Goal: Information Seeking & Learning: Check status

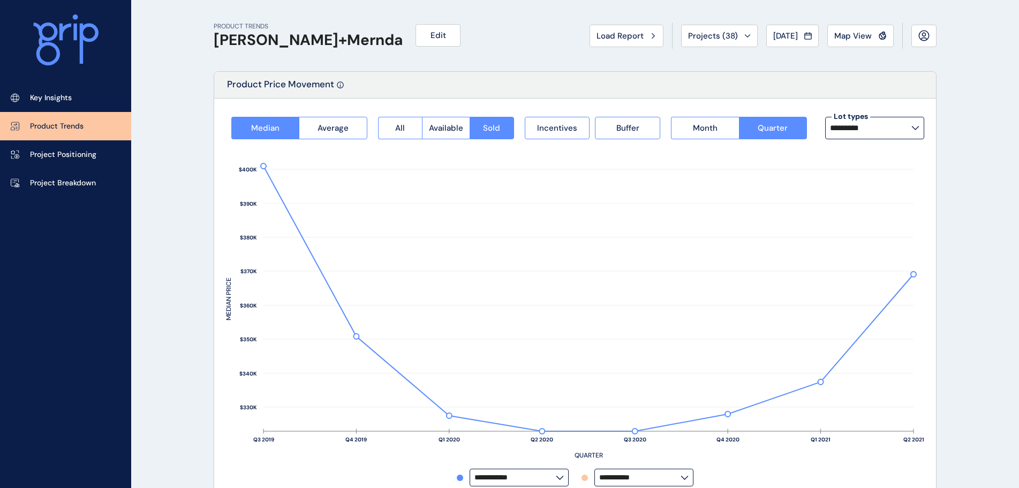
click at [621, 32] on span "Load Report" at bounding box center [620, 36] width 47 height 11
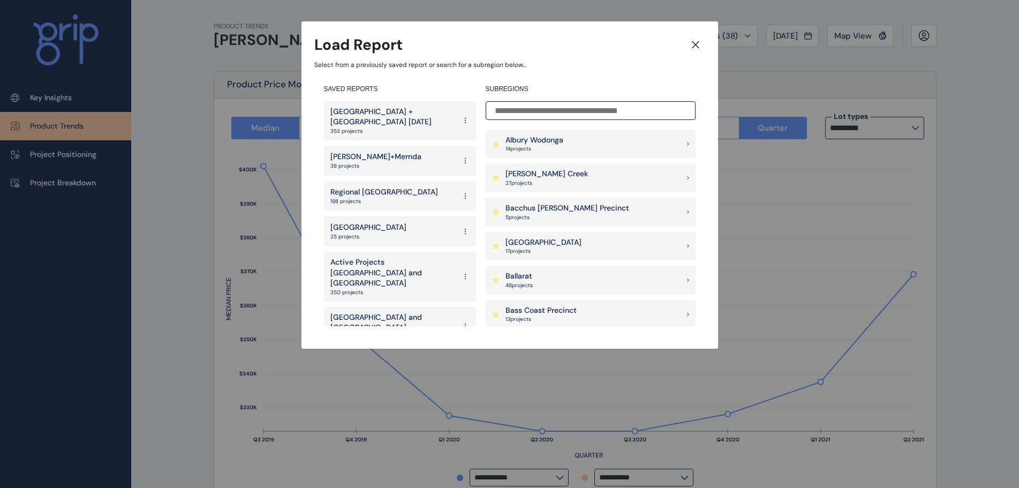
click at [529, 277] on p "Ballarat" at bounding box center [519, 276] width 27 height 11
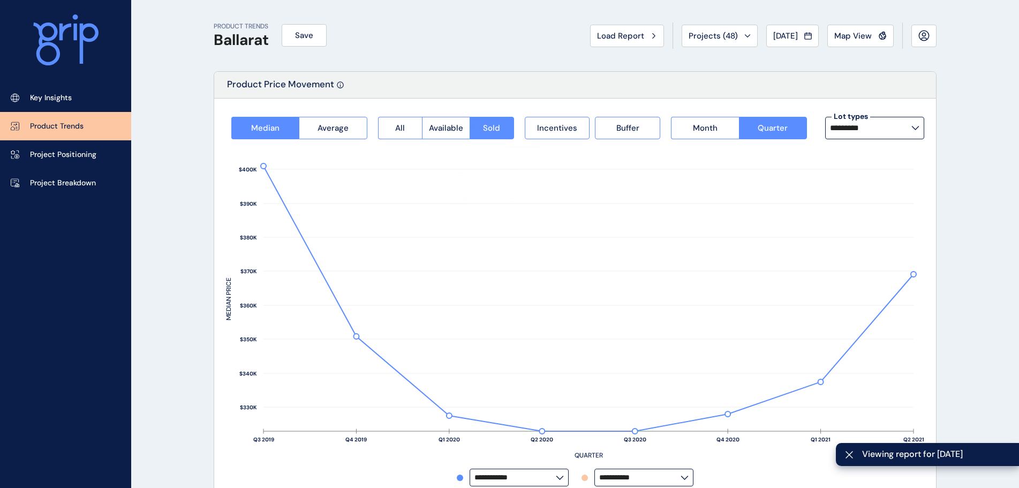
type input "*********"
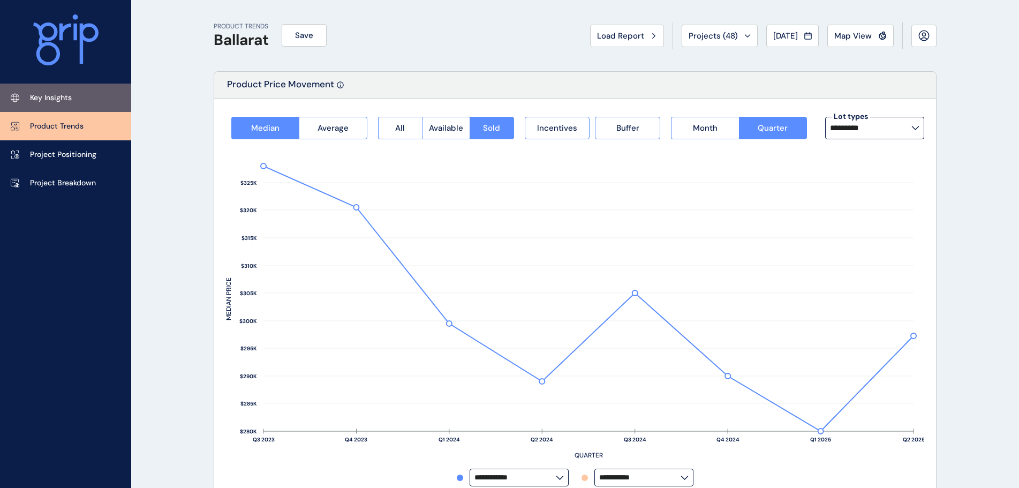
click at [61, 98] on p "Key Insights" at bounding box center [51, 98] width 42 height 11
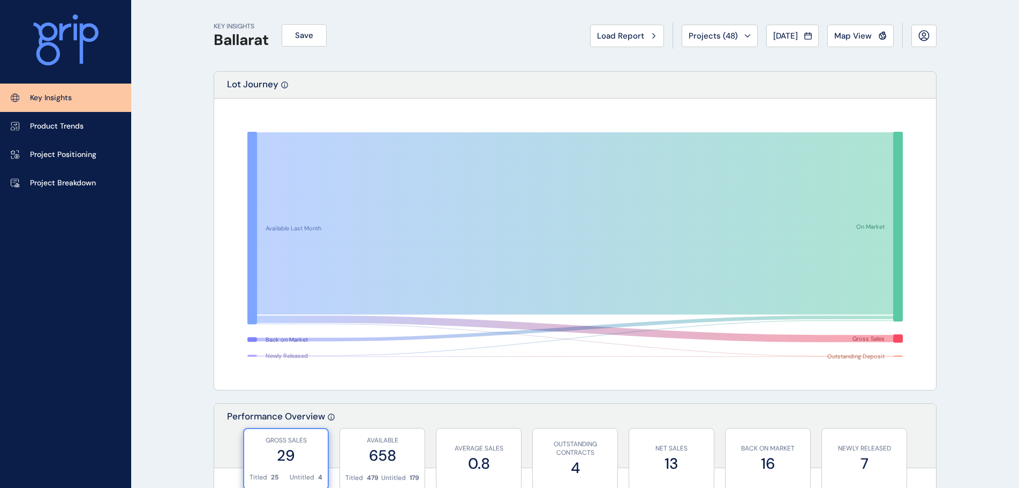
click at [773, 39] on span "[DATE]" at bounding box center [785, 36] width 25 height 11
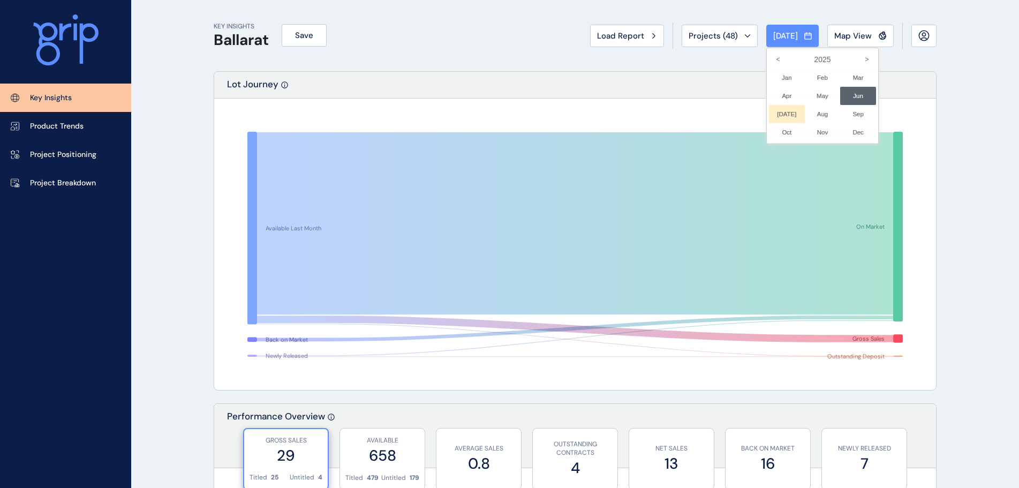
click at [783, 115] on li "Jul No report is available for this period. New months are usually published 5 …" at bounding box center [787, 114] width 36 height 18
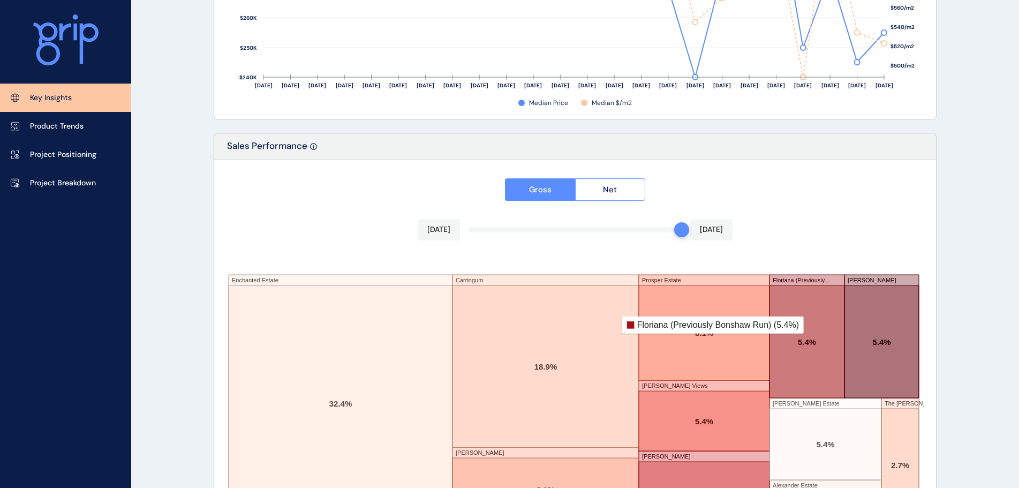
scroll to position [1767, 0]
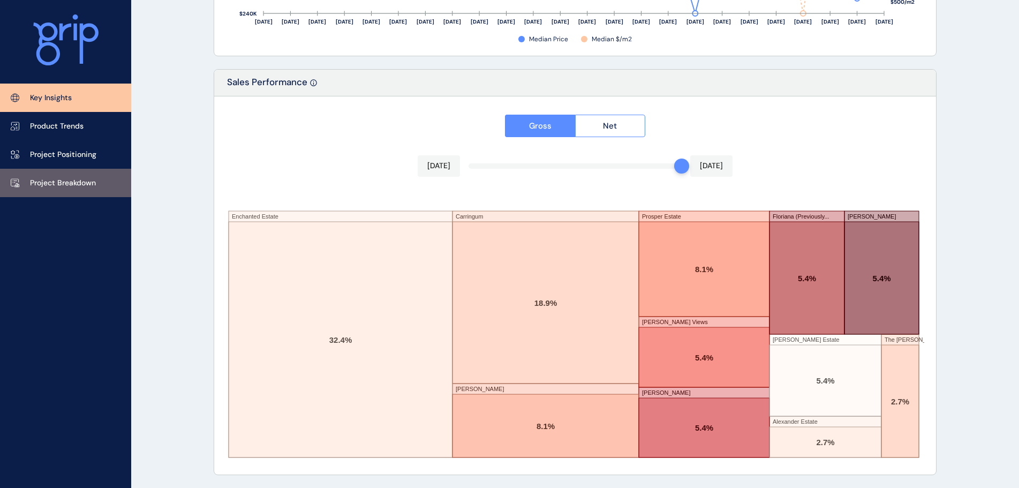
click at [51, 190] on link "Project Breakdown" at bounding box center [65, 183] width 131 height 28
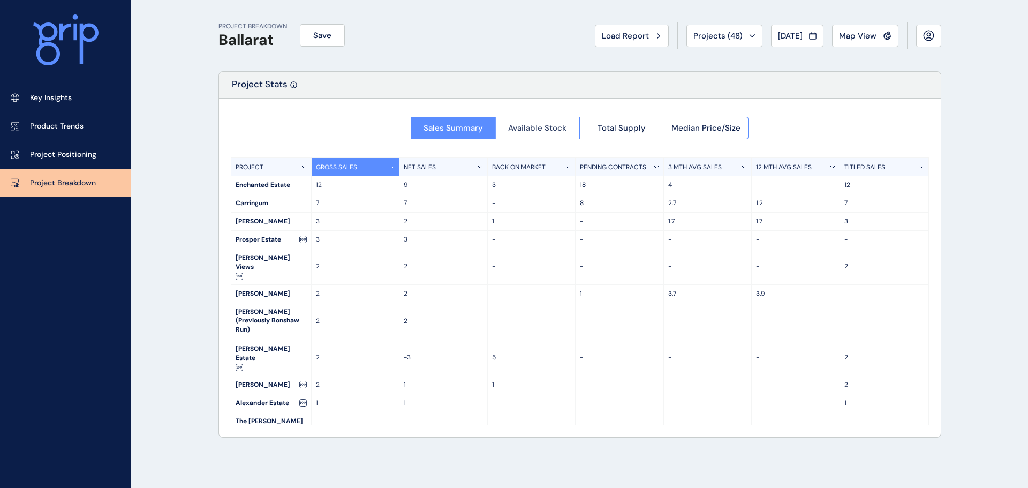
click at [520, 127] on span "Available Stock" at bounding box center [537, 128] width 58 height 11
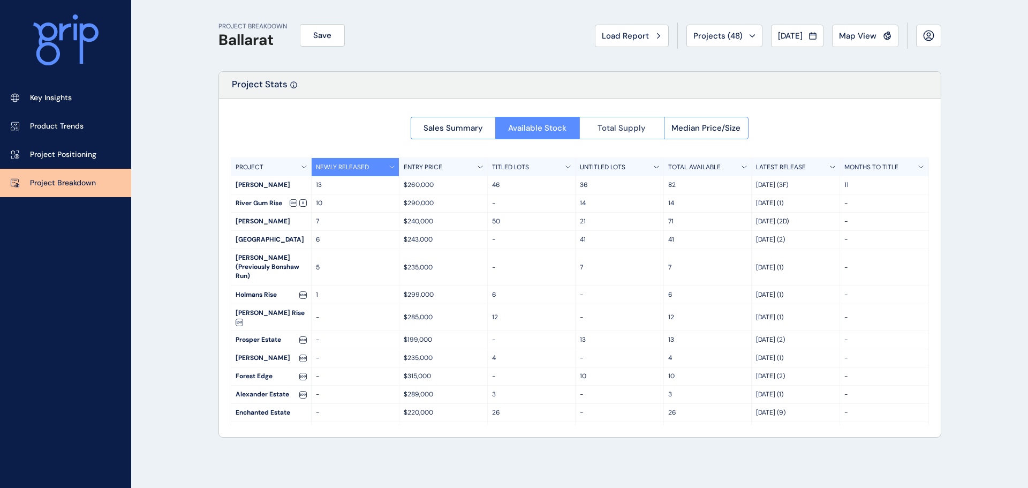
click at [590, 130] on button "Total Supply" at bounding box center [622, 128] width 85 height 22
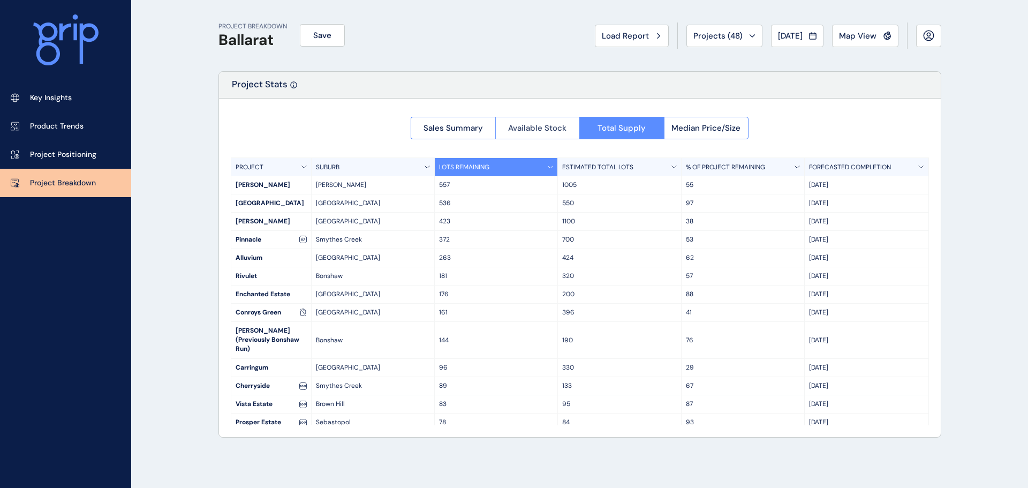
click at [509, 128] on span "Available Stock" at bounding box center [537, 128] width 58 height 11
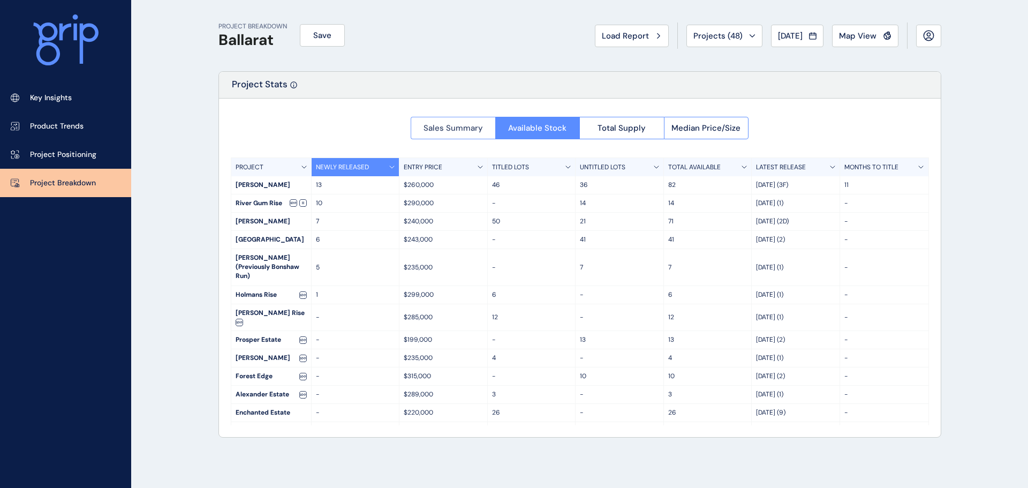
click at [450, 123] on span "Sales Summary" at bounding box center [453, 128] width 59 height 11
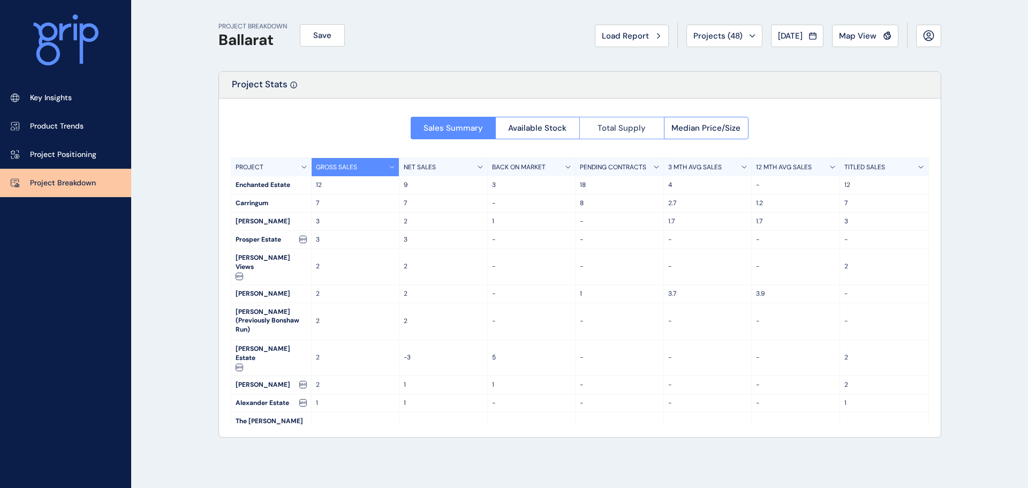
click at [621, 119] on button "Total Supply" at bounding box center [622, 128] width 85 height 22
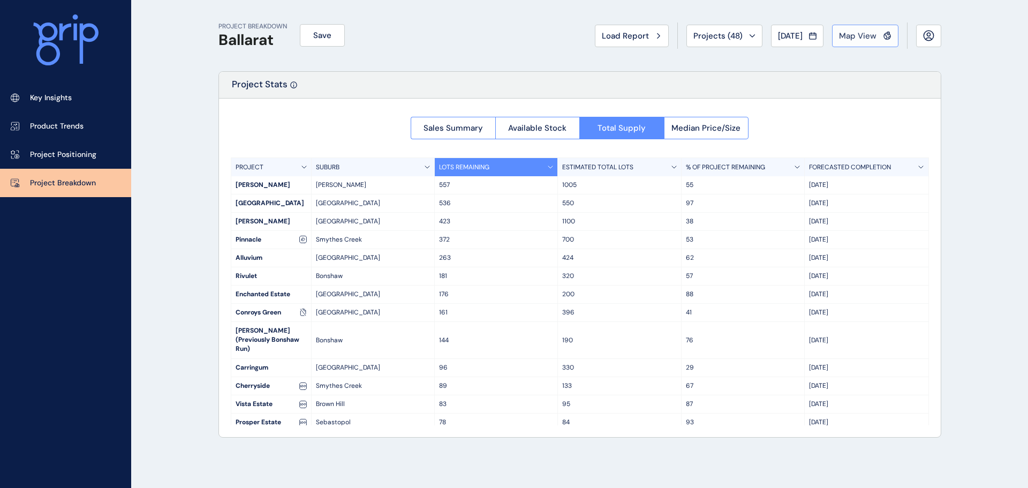
click at [864, 27] on button "Map View" at bounding box center [865, 36] width 66 height 22
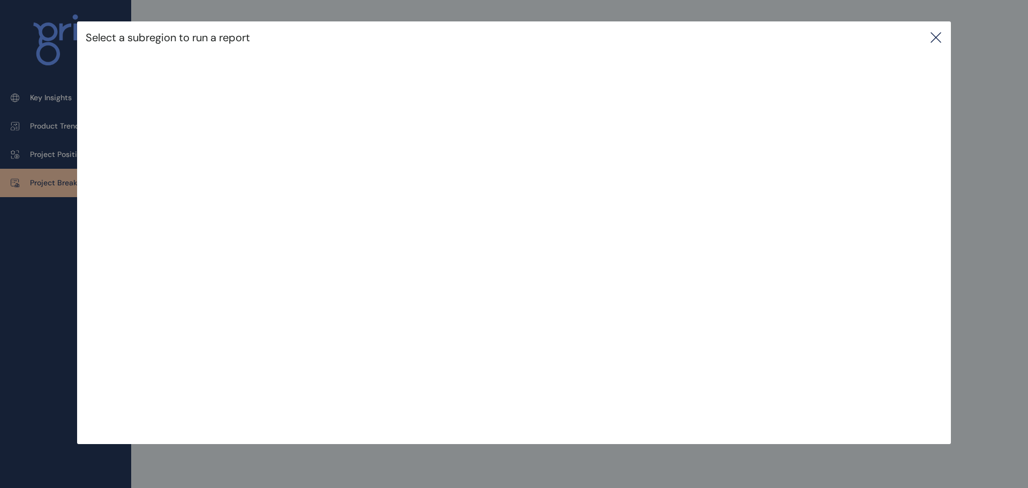
click at [937, 37] on icon at bounding box center [936, 38] width 10 height 10
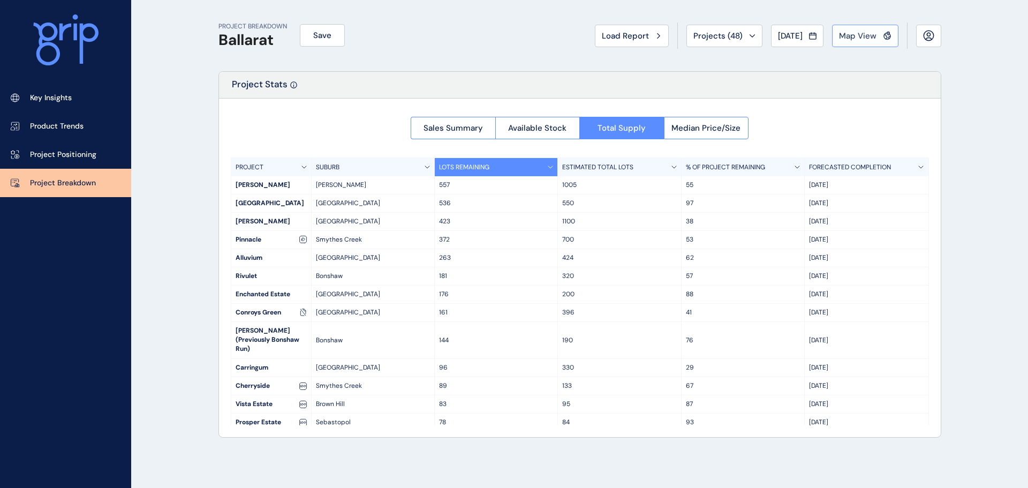
click at [852, 34] on span "Map View" at bounding box center [857, 36] width 37 height 11
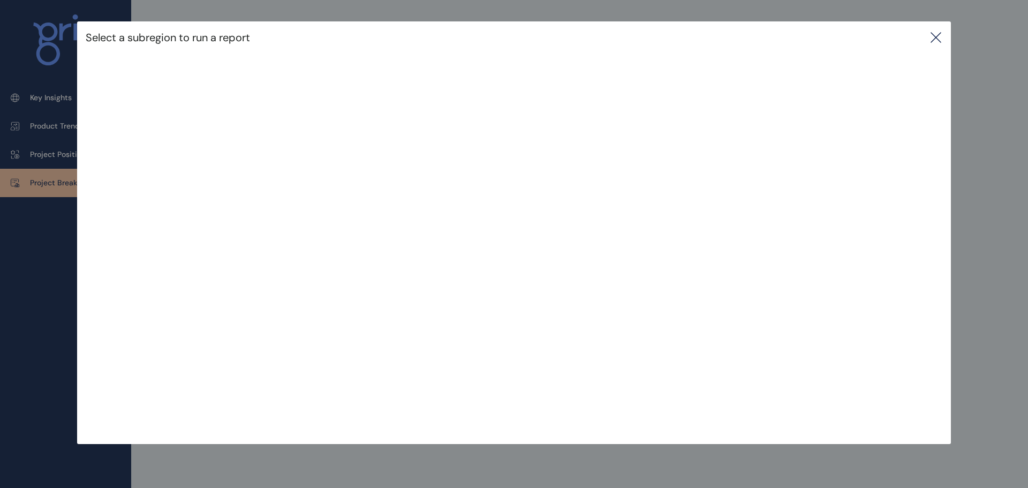
click at [934, 41] on icon at bounding box center [936, 38] width 10 height 10
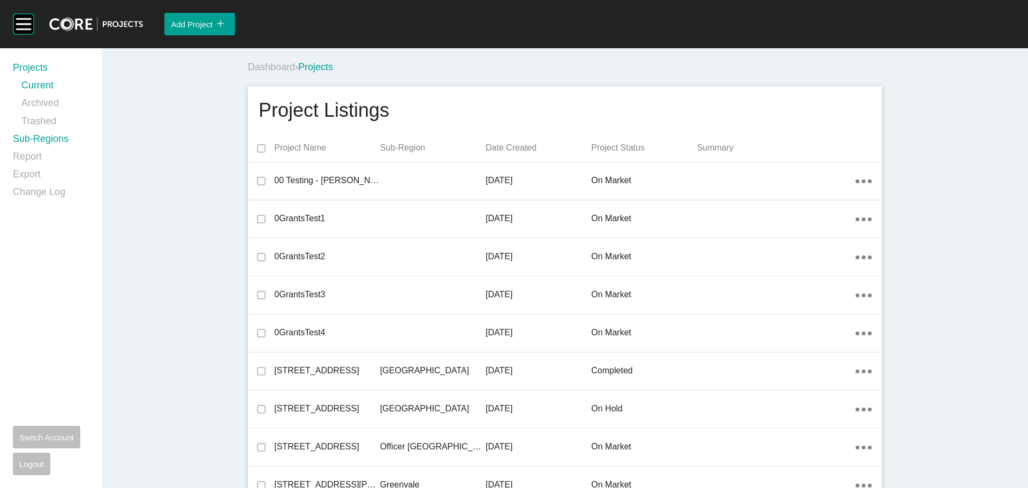
scroll to position [268, 0]
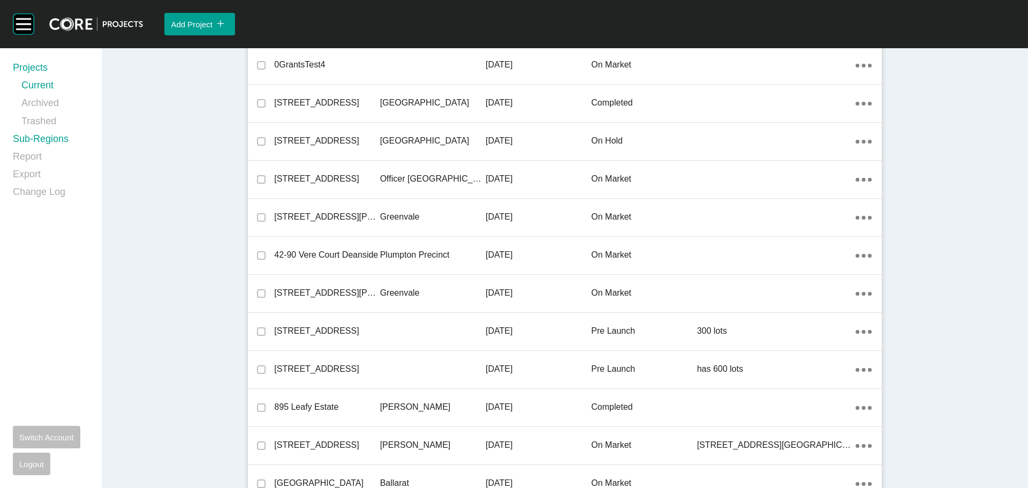
click at [46, 144] on link "Sub-Regions" at bounding box center [51, 141] width 76 height 18
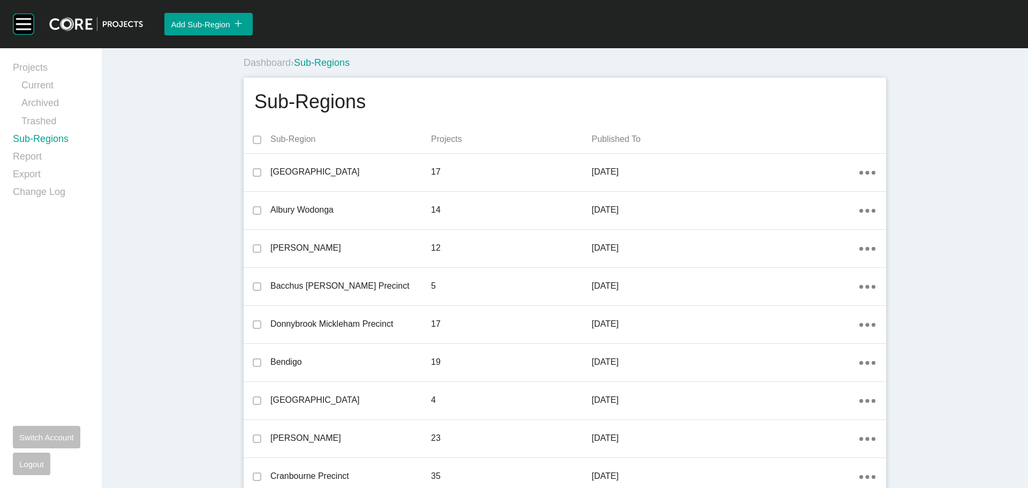
click at [37, 59] on div "Projects Current Archived Trashed Sub-Regions Report Export Change Log Switch A…" at bounding box center [51, 268] width 102 height 440
click at [36, 62] on link "Projects" at bounding box center [51, 70] width 76 height 18
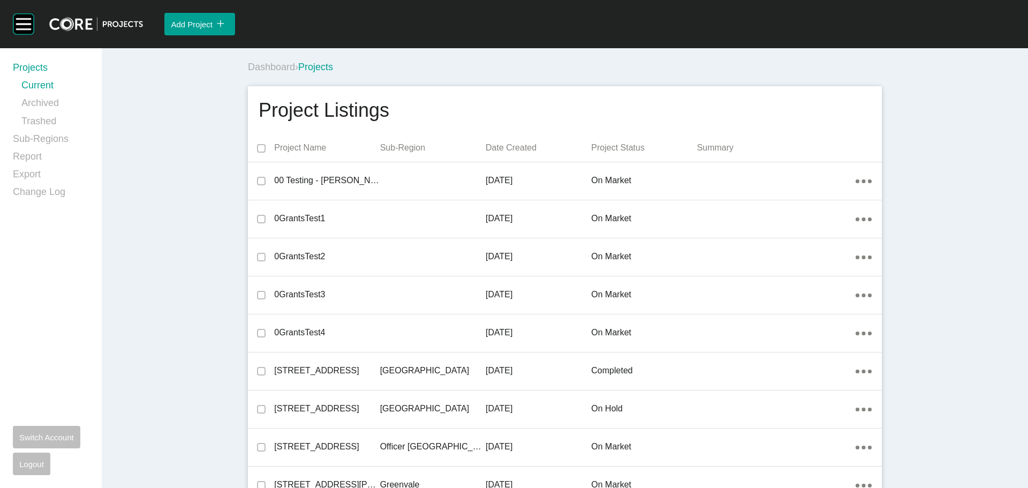
click at [554, 77] on div "Dashboard › Projects" at bounding box center [567, 66] width 638 height 29
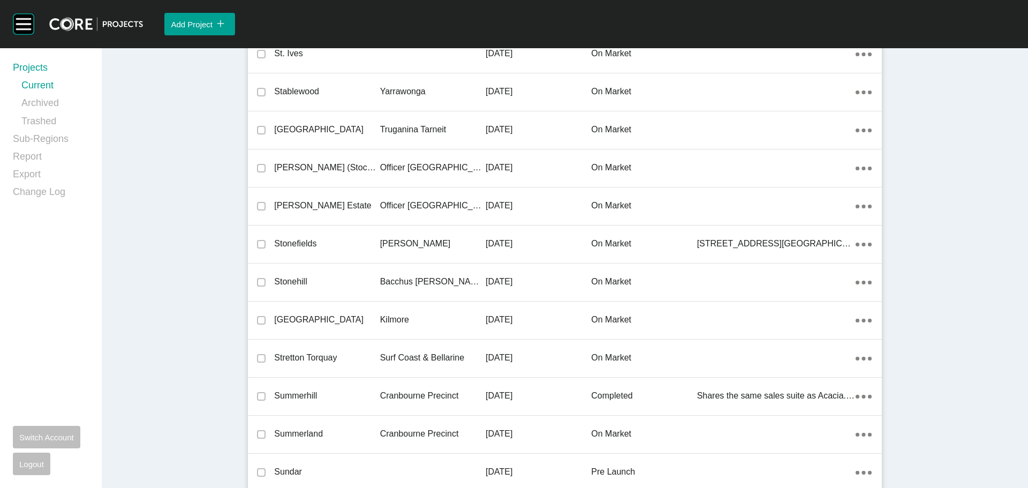
scroll to position [25339, 0]
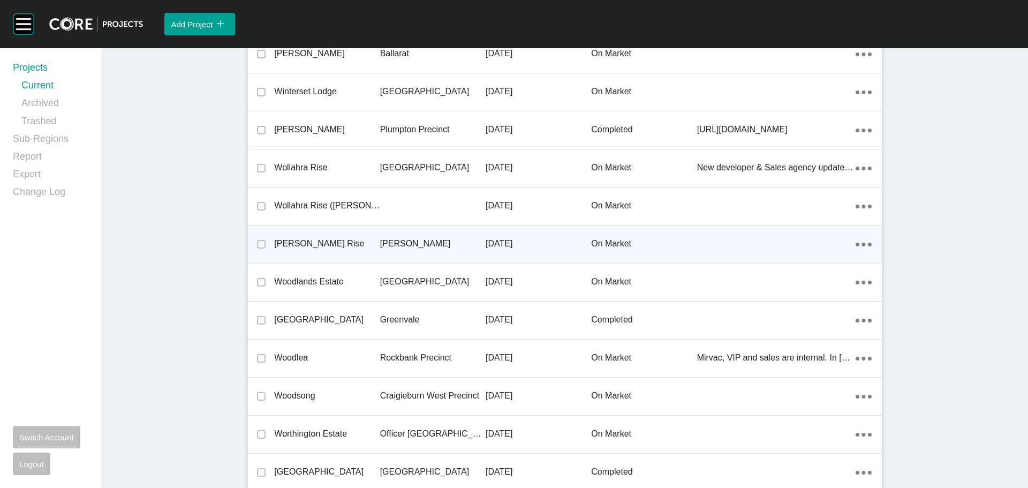
click at [288, 236] on div "[PERSON_NAME] Rise" at bounding box center [327, 243] width 106 height 33
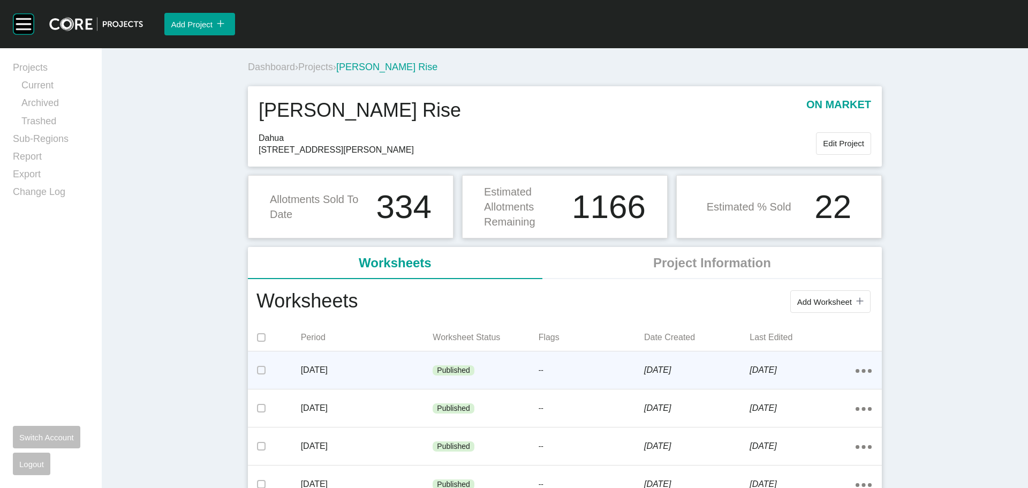
click at [469, 370] on div "Published" at bounding box center [454, 370] width 42 height 11
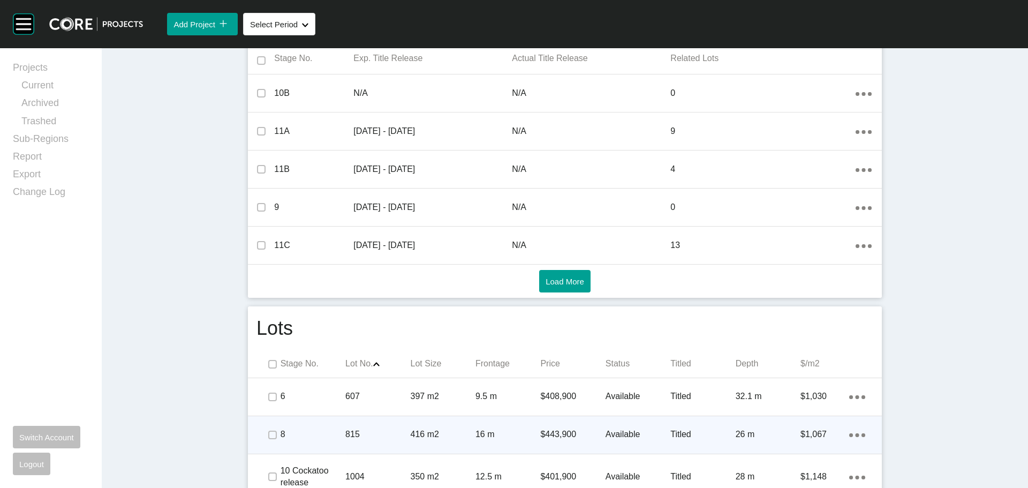
scroll to position [589, 0]
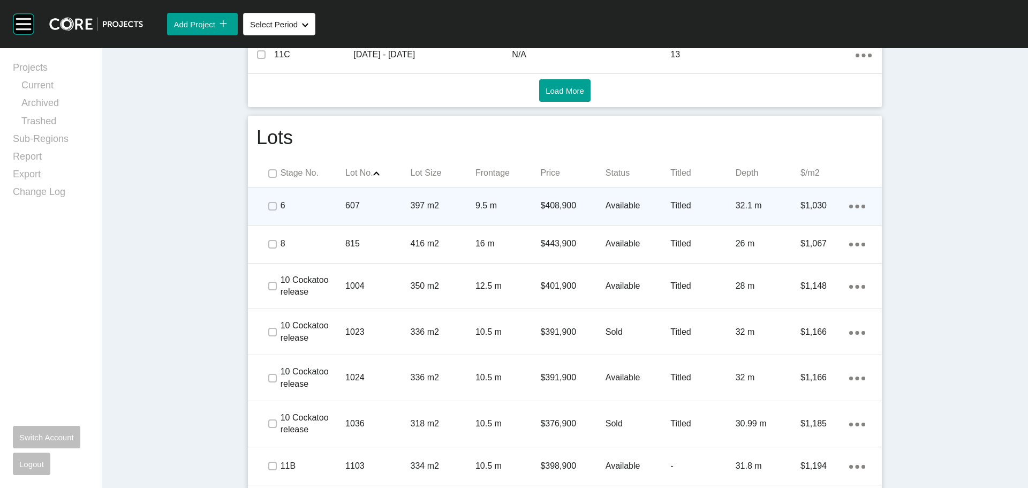
click at [621, 212] on p "Available" at bounding box center [638, 206] width 65 height 12
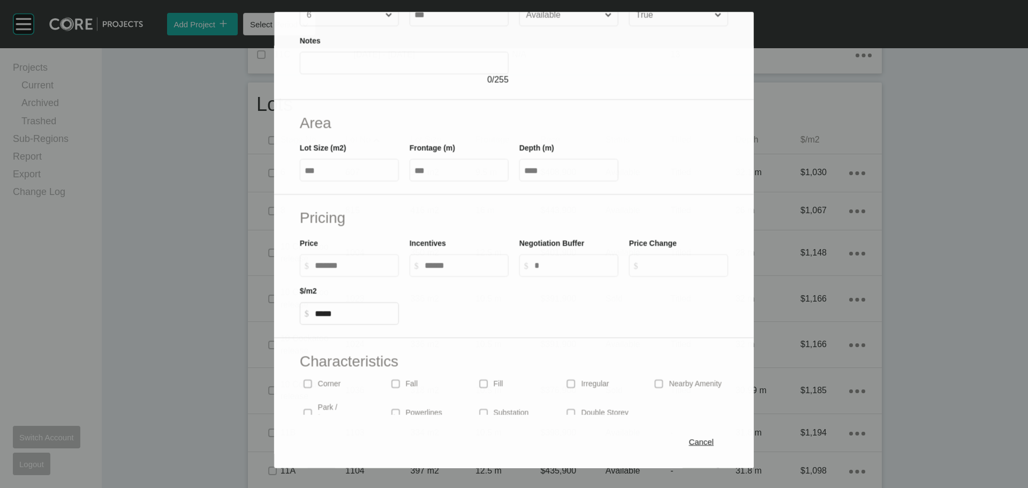
scroll to position [161, 0]
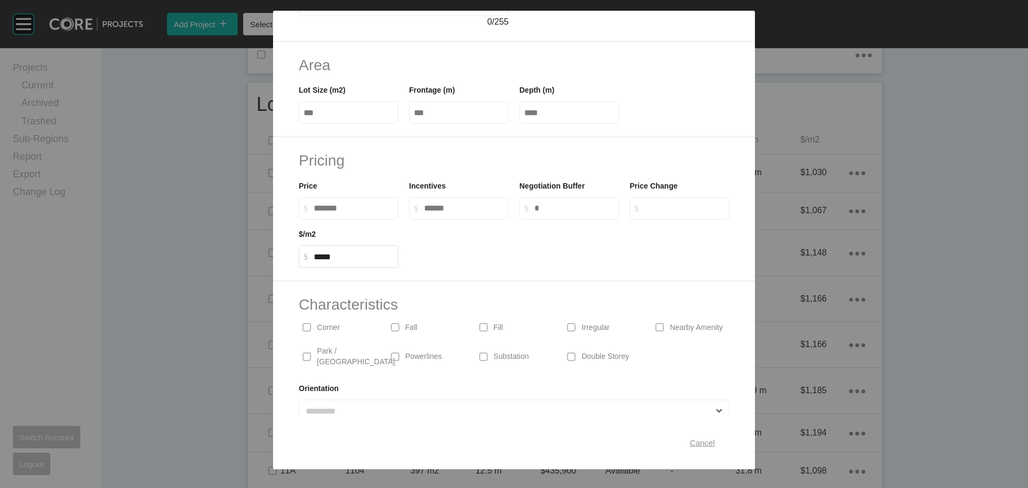
click at [690, 439] on span "Cancel" at bounding box center [702, 442] width 25 height 9
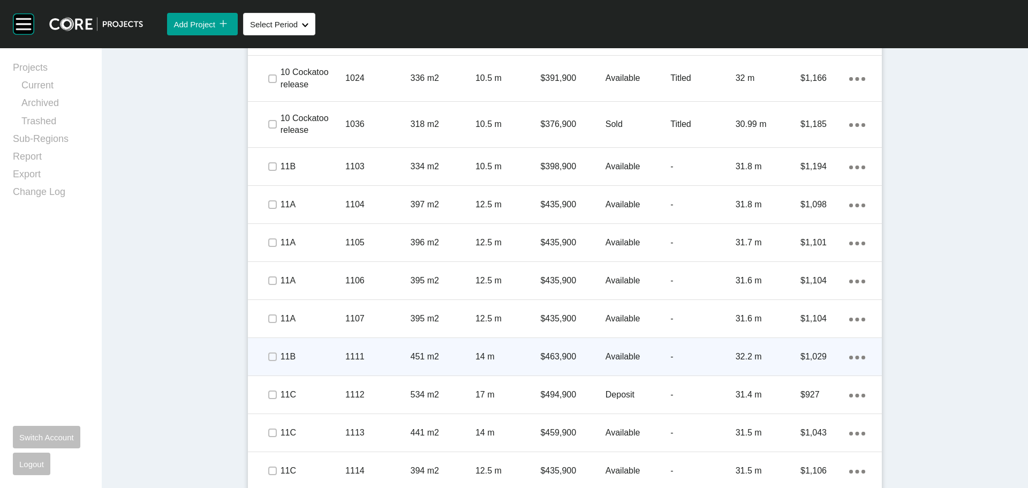
scroll to position [857, 0]
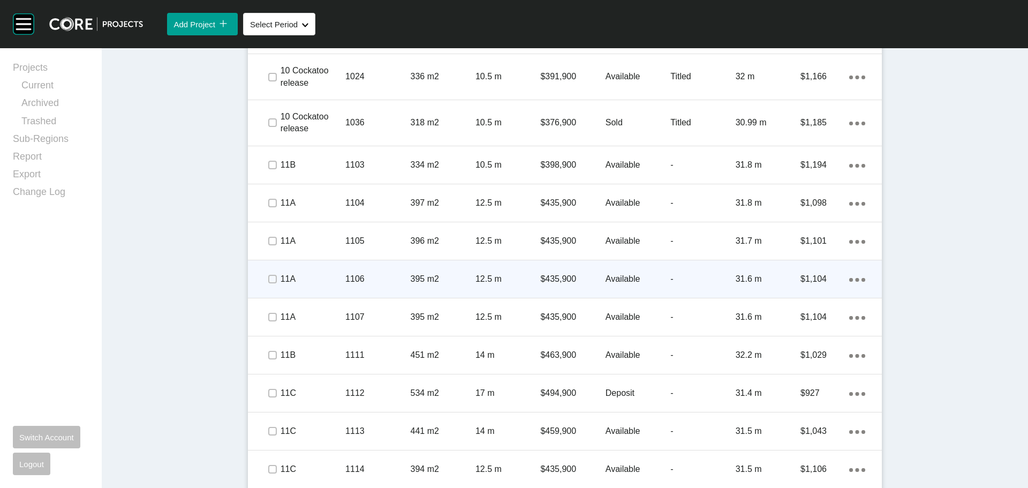
click at [618, 282] on p "Available" at bounding box center [638, 279] width 65 height 12
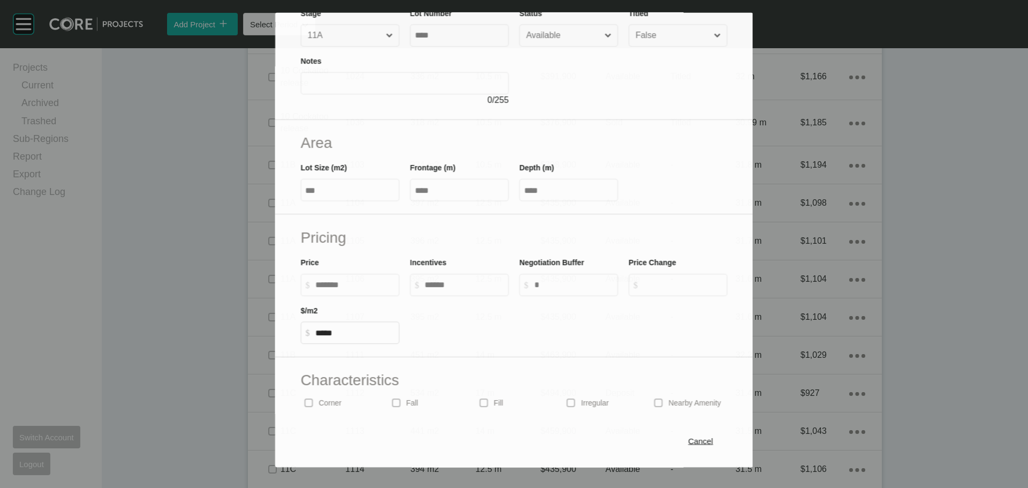
scroll to position [161, 0]
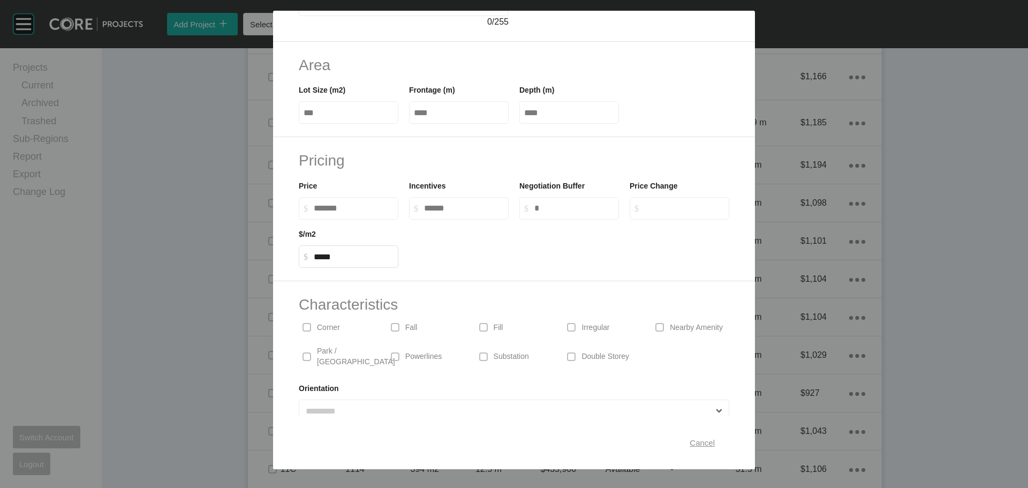
click at [695, 441] on span "Cancel" at bounding box center [702, 442] width 25 height 9
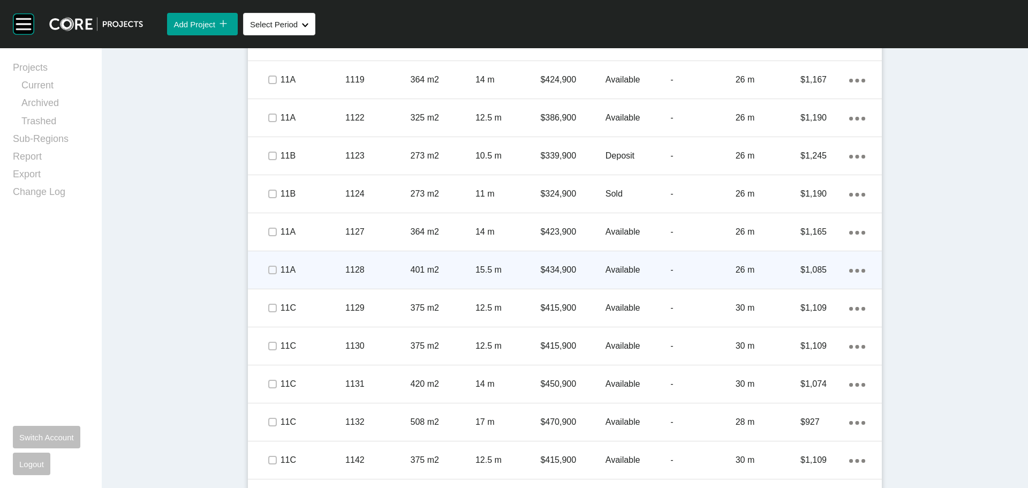
scroll to position [1508, 0]
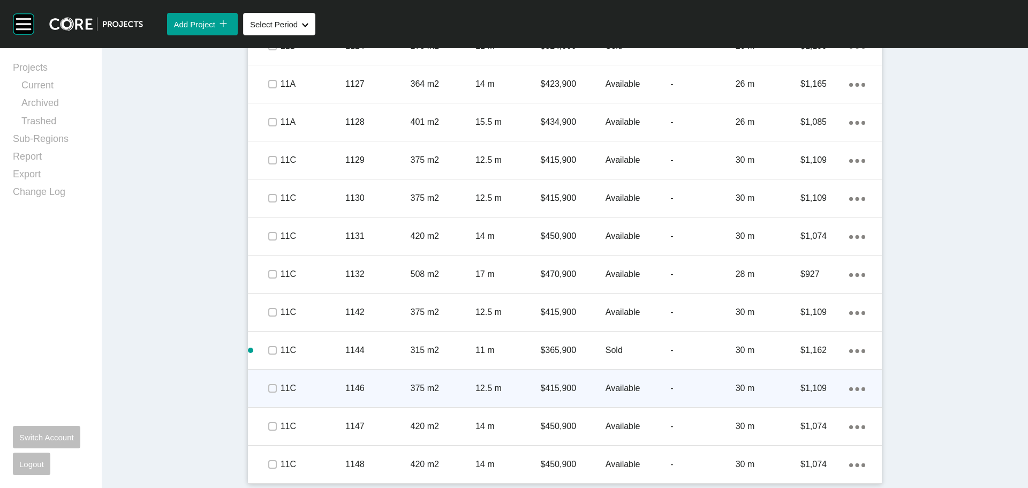
click at [615, 387] on p "Available" at bounding box center [638, 388] width 65 height 12
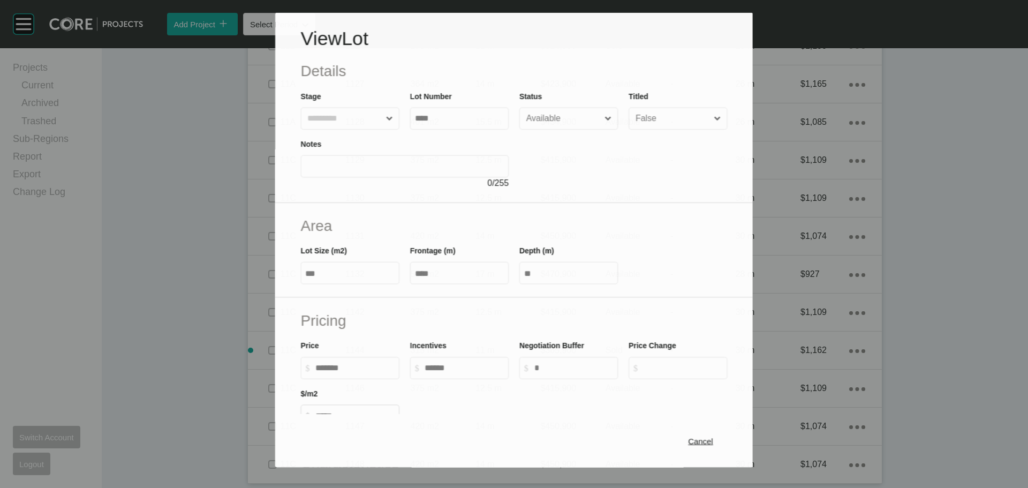
scroll to position [107, 0]
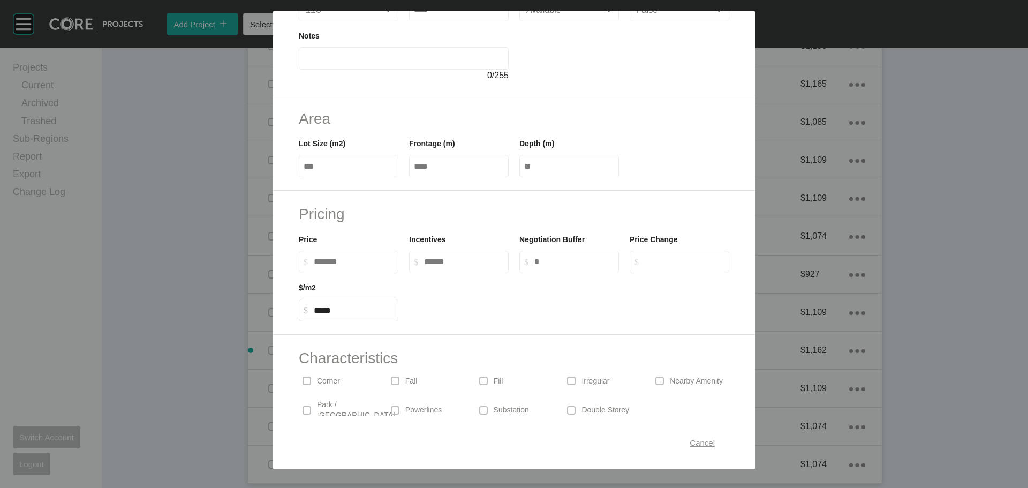
click at [703, 443] on span "Cancel" at bounding box center [702, 442] width 25 height 9
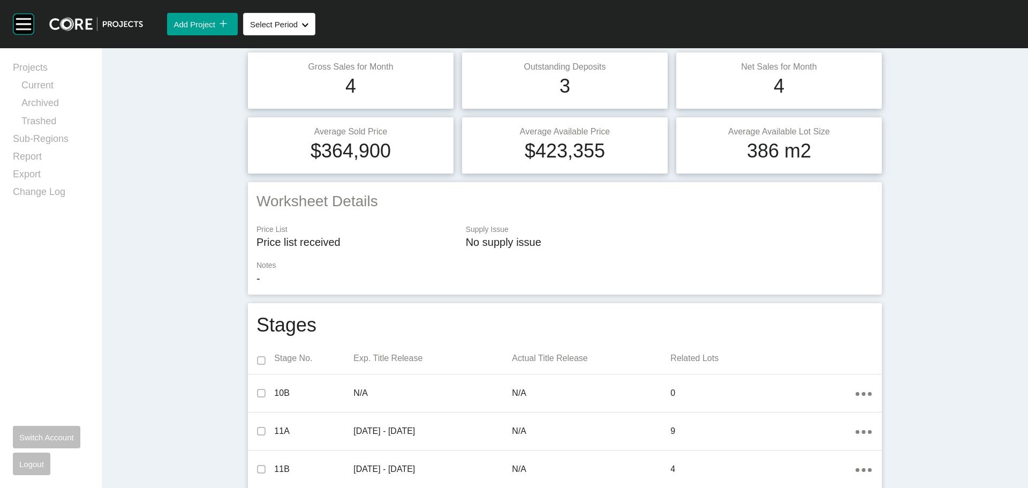
scroll to position [0, 0]
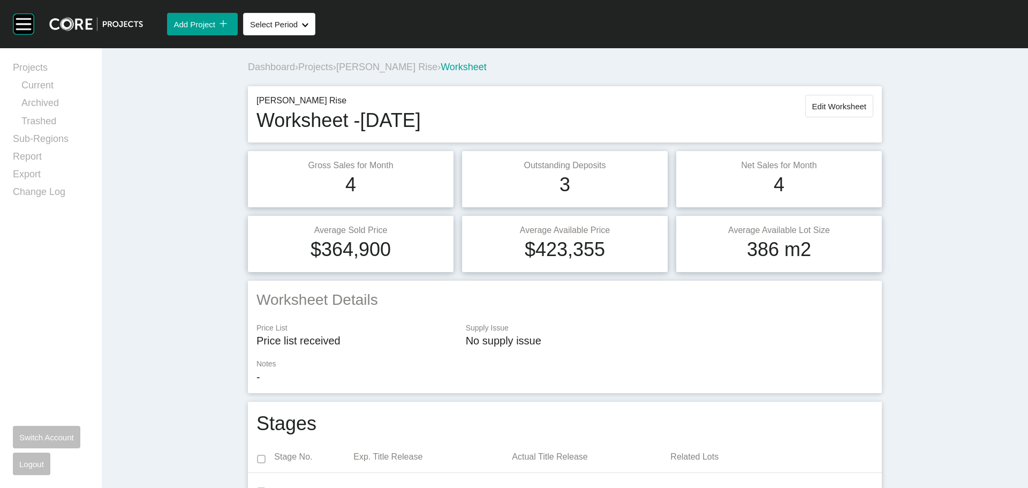
click at [377, 61] on div "Dashboard › Projects › [PERSON_NAME] Rise › Worksheet" at bounding box center [567, 67] width 638 height 13
click at [374, 64] on span "[PERSON_NAME] Rise" at bounding box center [386, 67] width 101 height 11
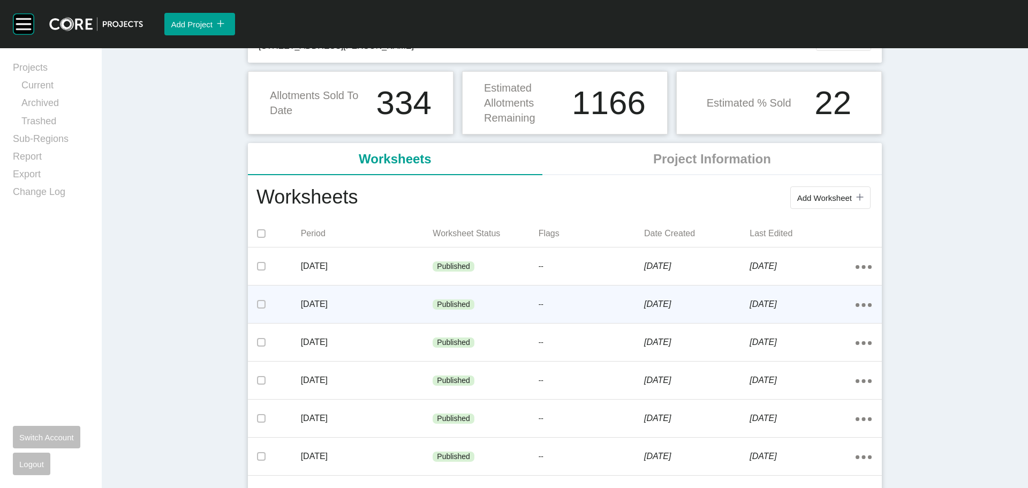
scroll to position [107, 0]
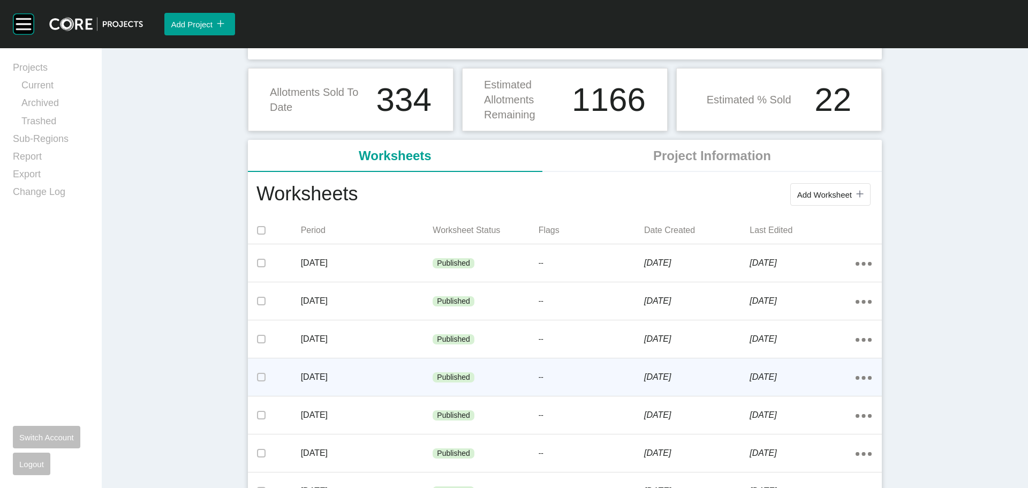
click at [469, 375] on div "Published" at bounding box center [454, 377] width 42 height 11
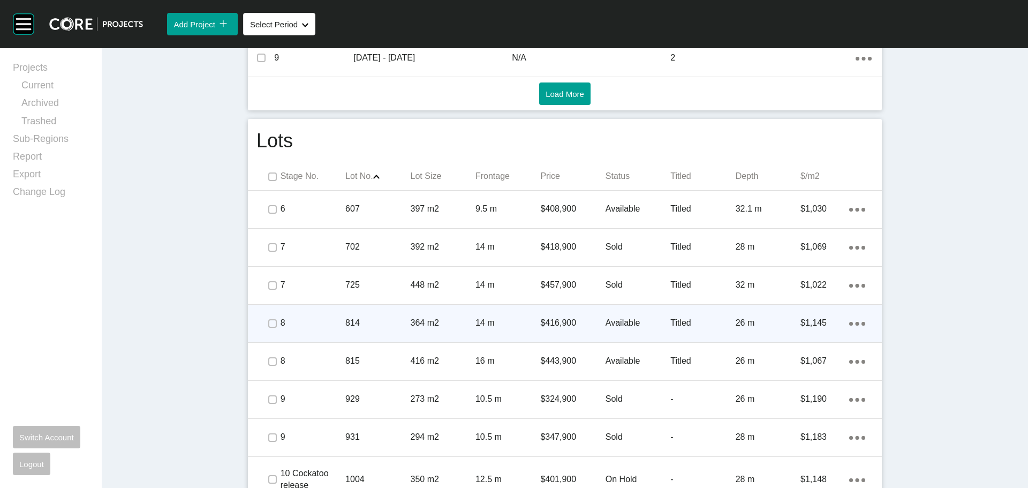
scroll to position [589, 0]
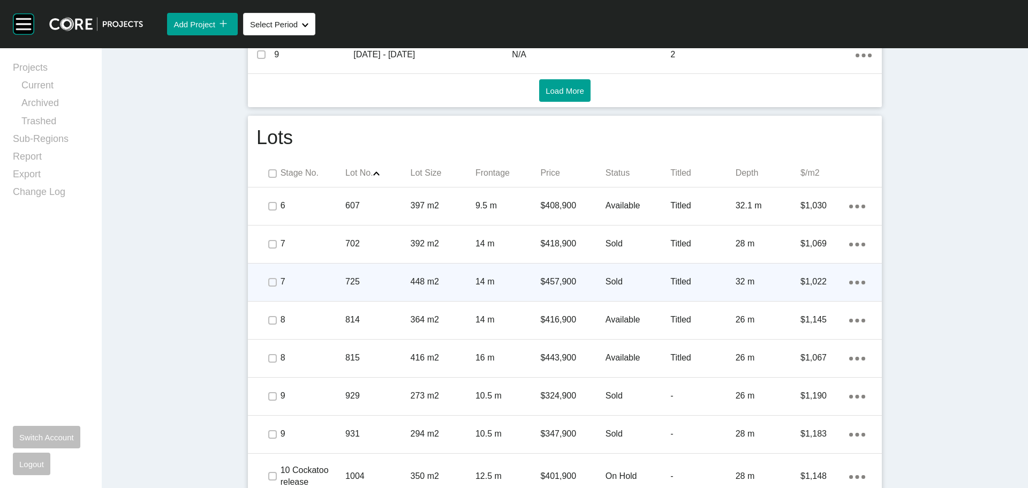
click at [608, 287] on p "Sold" at bounding box center [638, 282] width 65 height 12
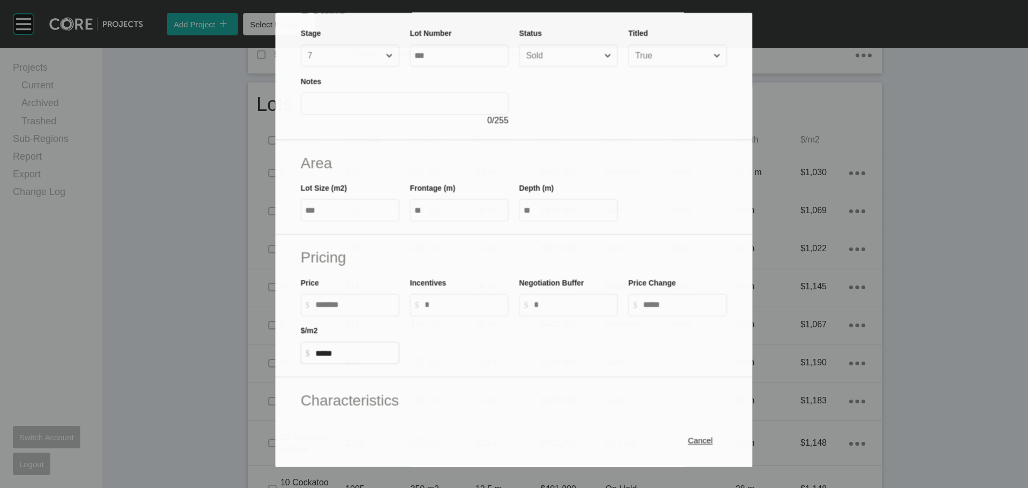
scroll to position [107, 0]
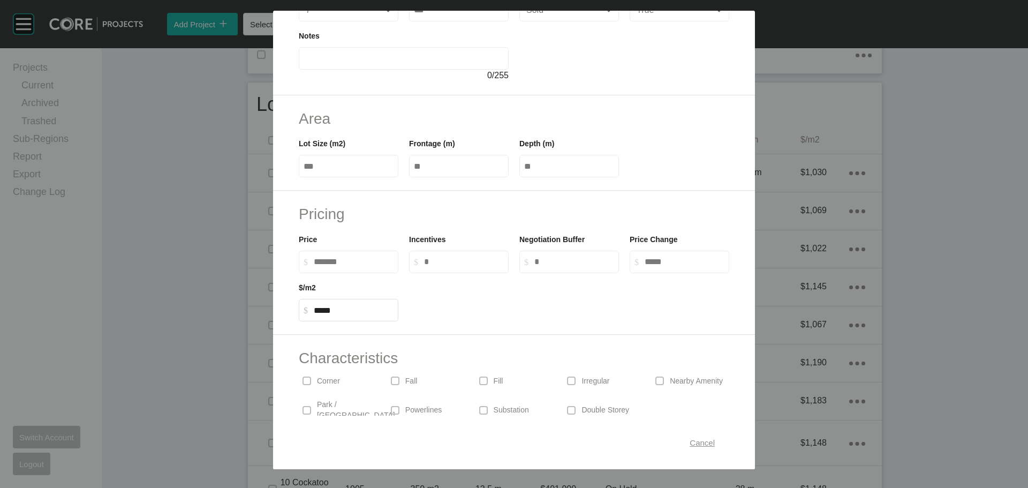
click at [691, 437] on div "Cancel" at bounding box center [702, 442] width 31 height 14
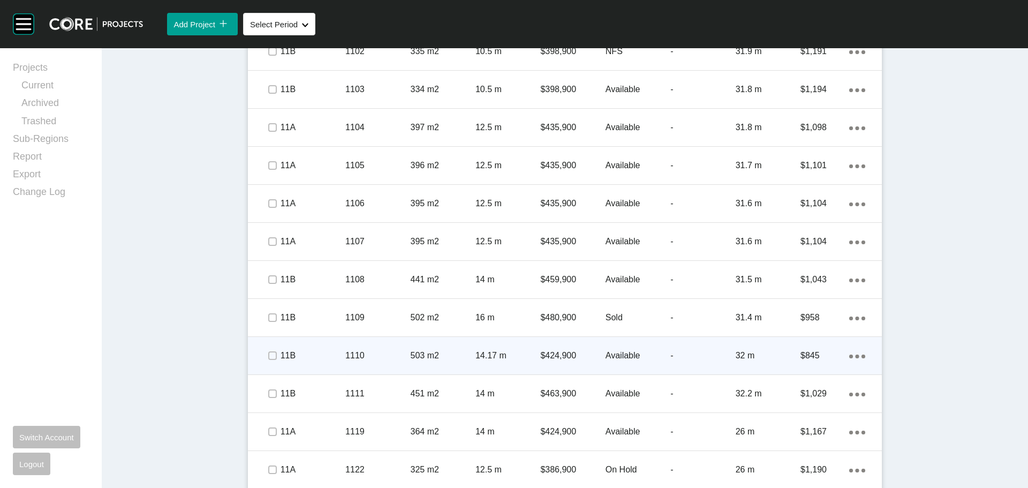
scroll to position [1339, 0]
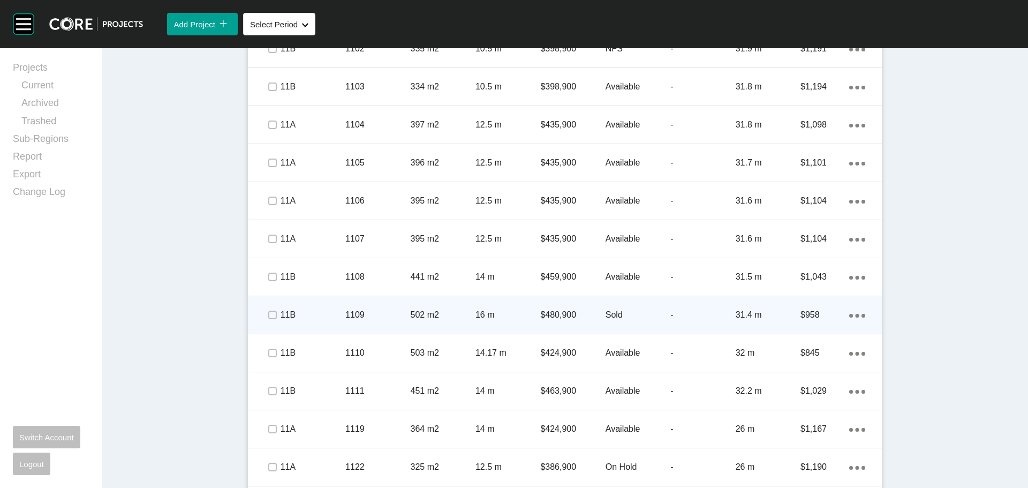
click at [610, 315] on p "Sold" at bounding box center [638, 315] width 65 height 12
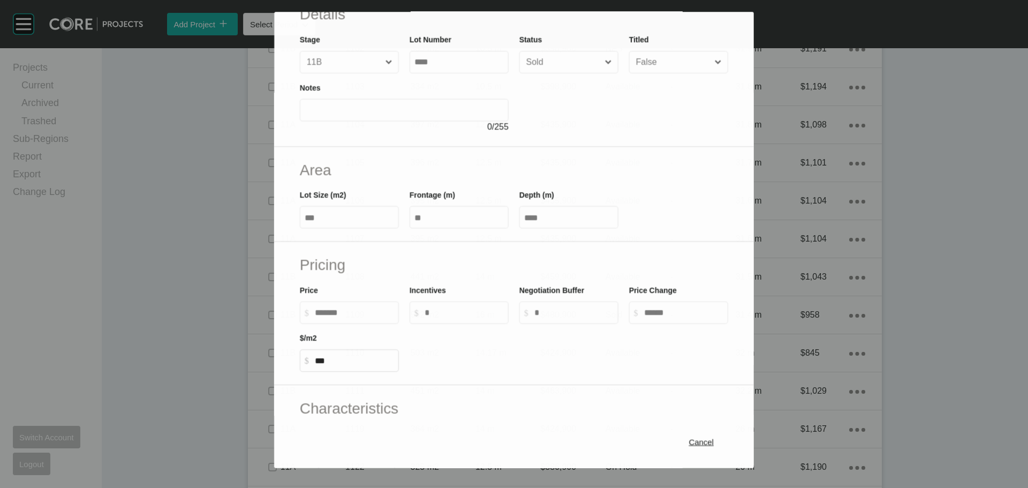
scroll to position [107, 0]
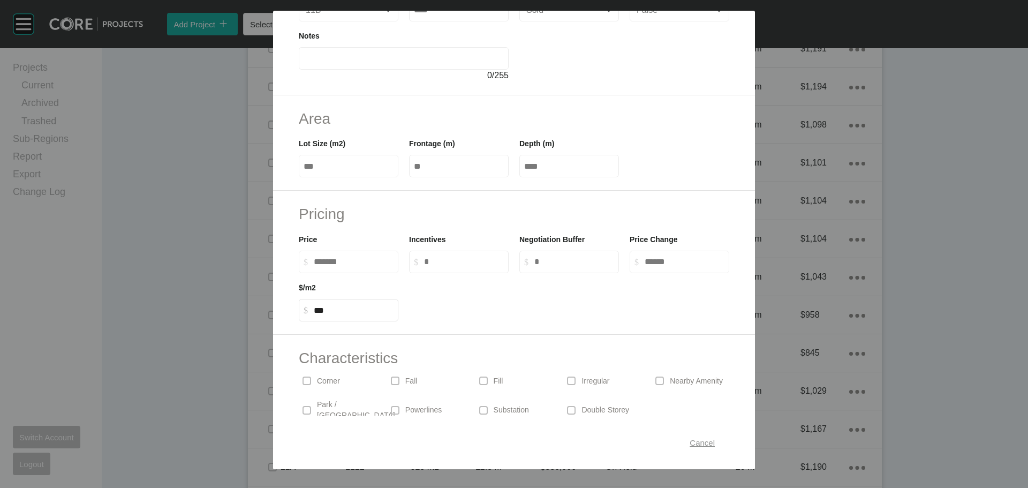
click at [693, 437] on div "Cancel" at bounding box center [702, 442] width 31 height 14
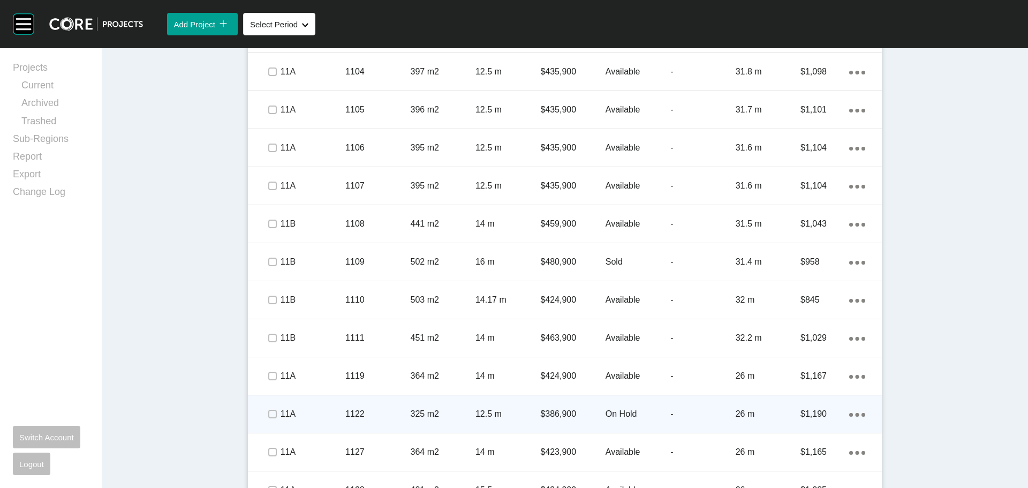
scroll to position [1456, 0]
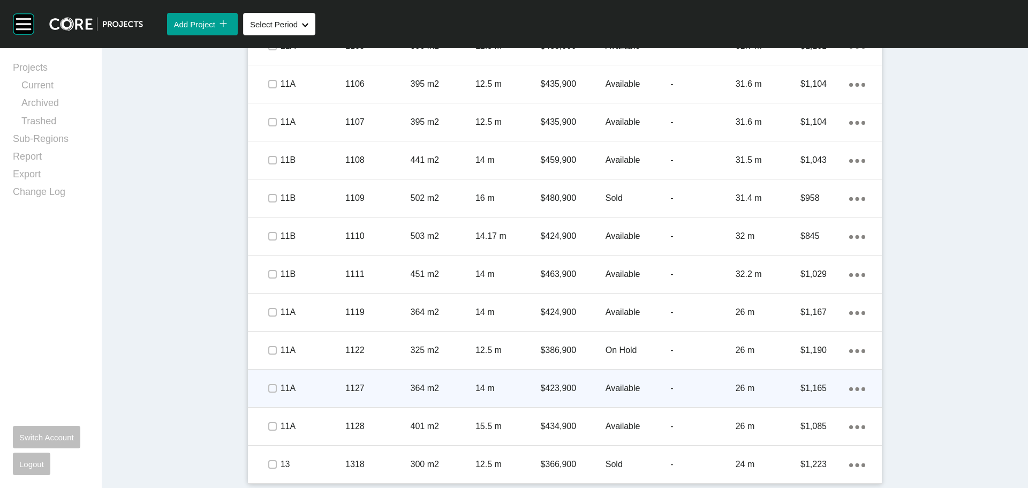
click at [611, 381] on div "Available" at bounding box center [638, 388] width 65 height 33
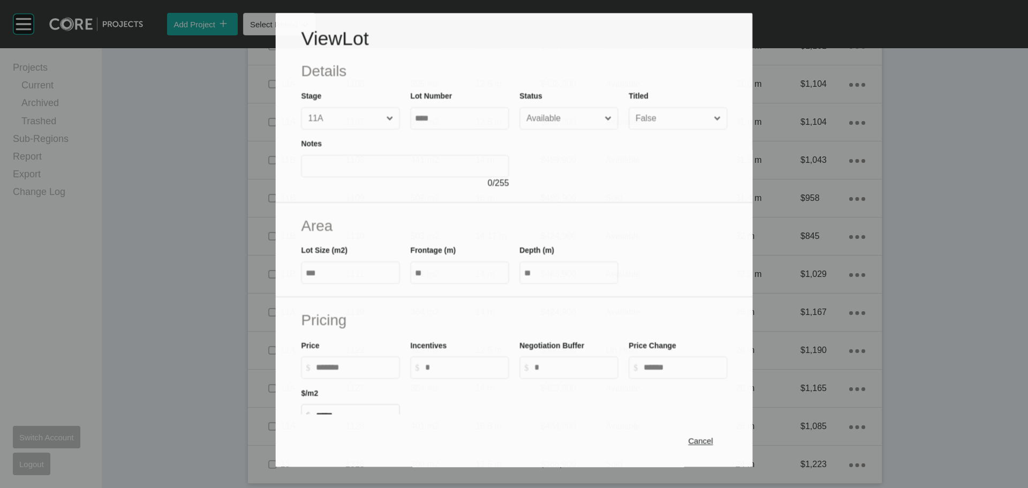
scroll to position [161, 0]
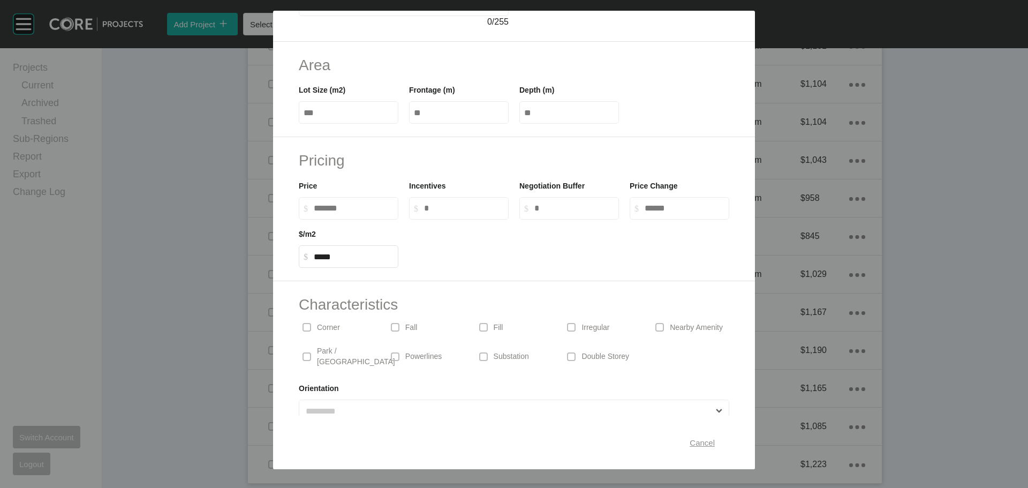
click at [690, 441] on span "Cancel" at bounding box center [702, 442] width 25 height 9
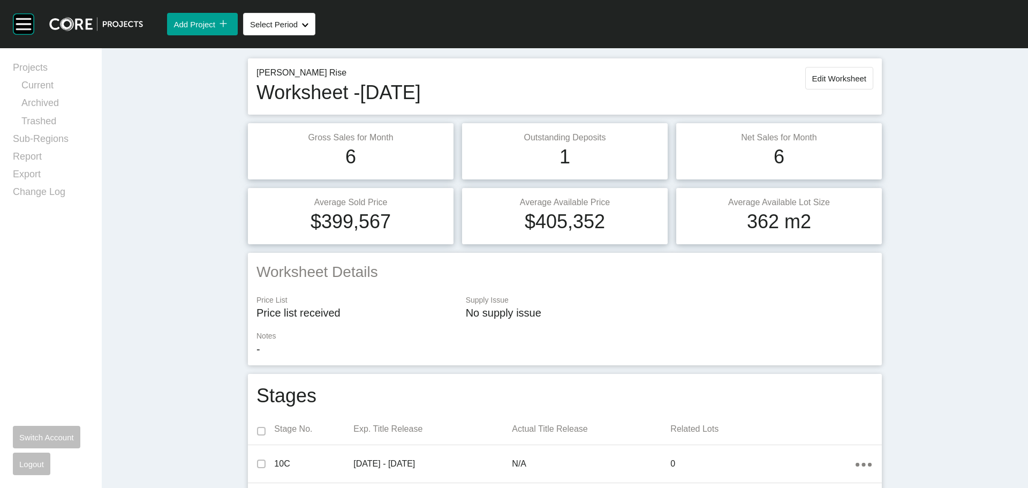
scroll to position [0, 0]
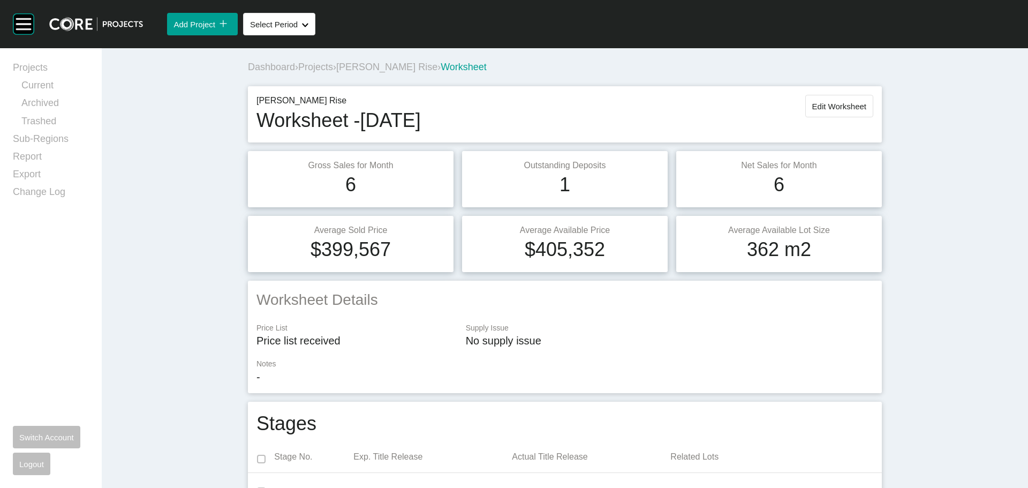
click at [363, 69] on span "[PERSON_NAME] Rise" at bounding box center [386, 67] width 101 height 11
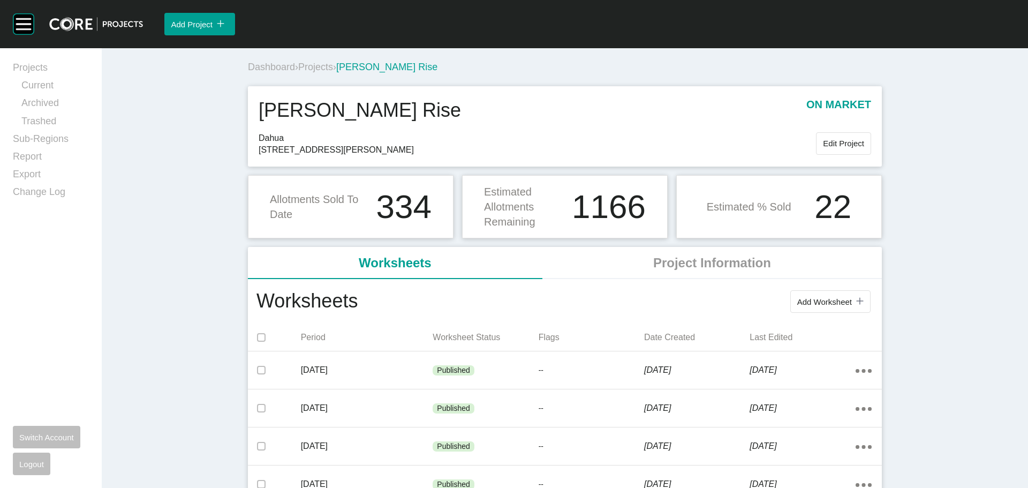
click at [312, 62] on span "Projects" at bounding box center [315, 67] width 35 height 11
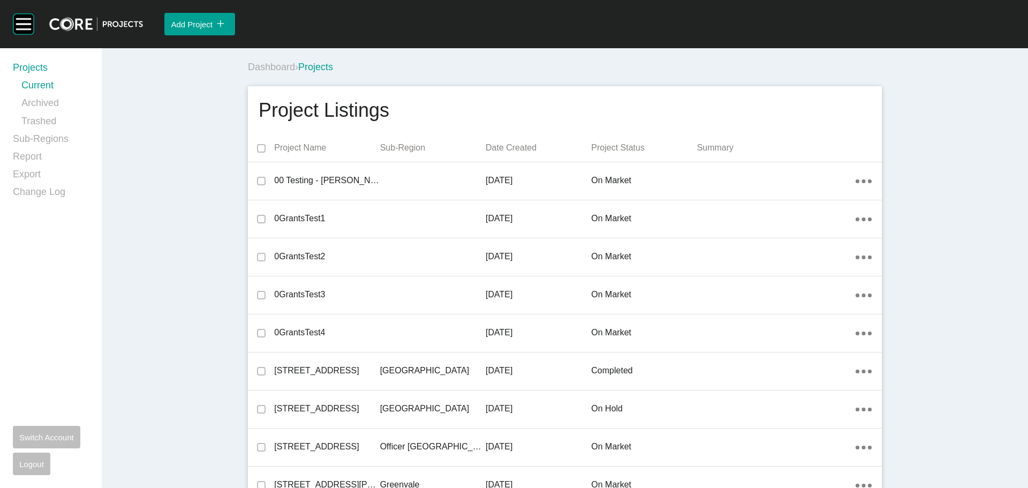
scroll to position [13170, 0]
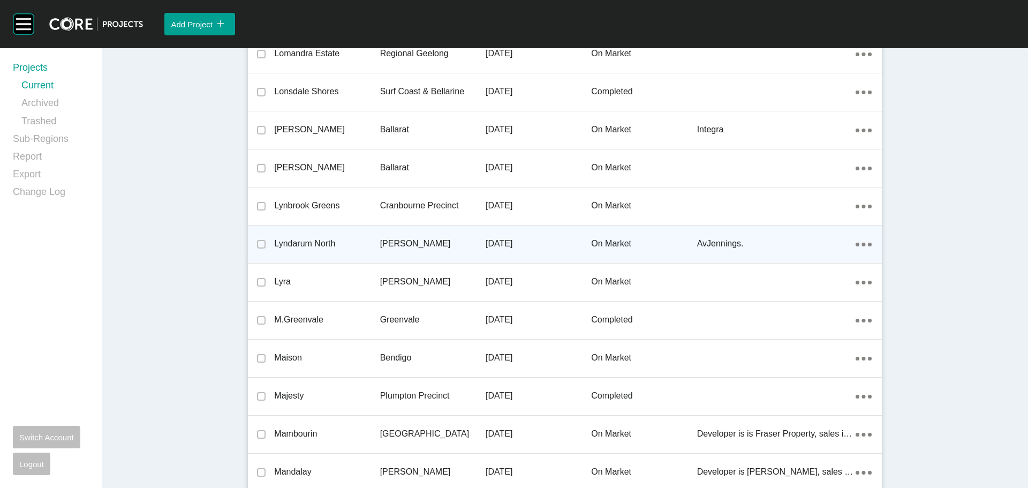
click at [300, 244] on p "Lyndarum North" at bounding box center [327, 244] width 106 height 12
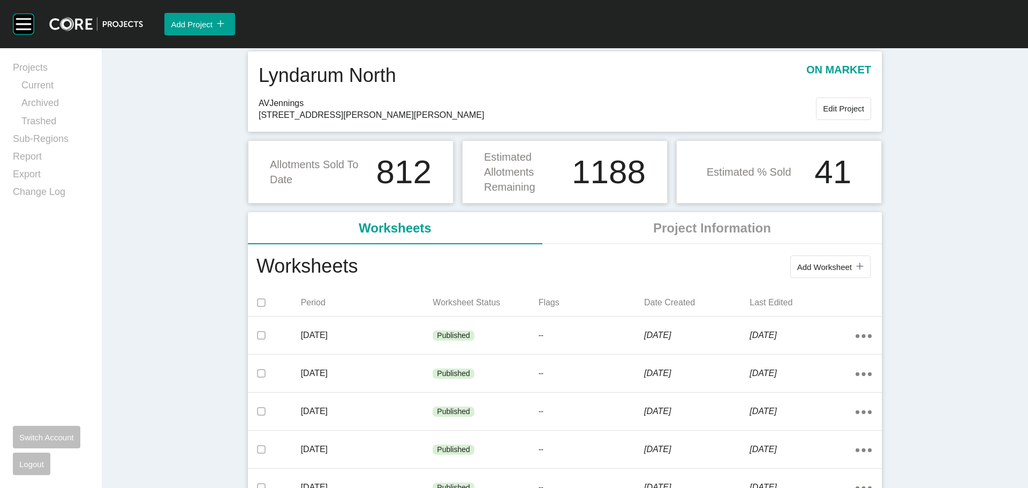
scroll to position [54, 0]
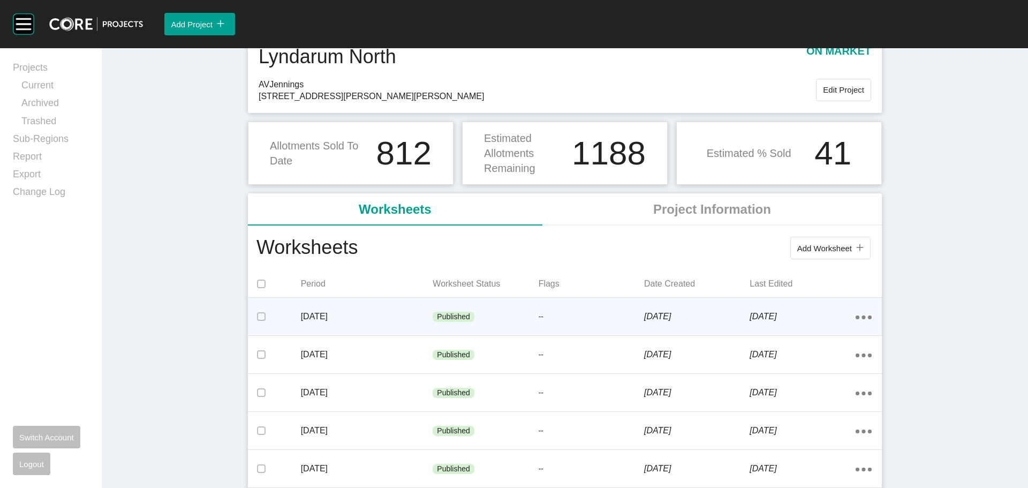
click at [454, 312] on p "Published" at bounding box center [453, 317] width 33 height 11
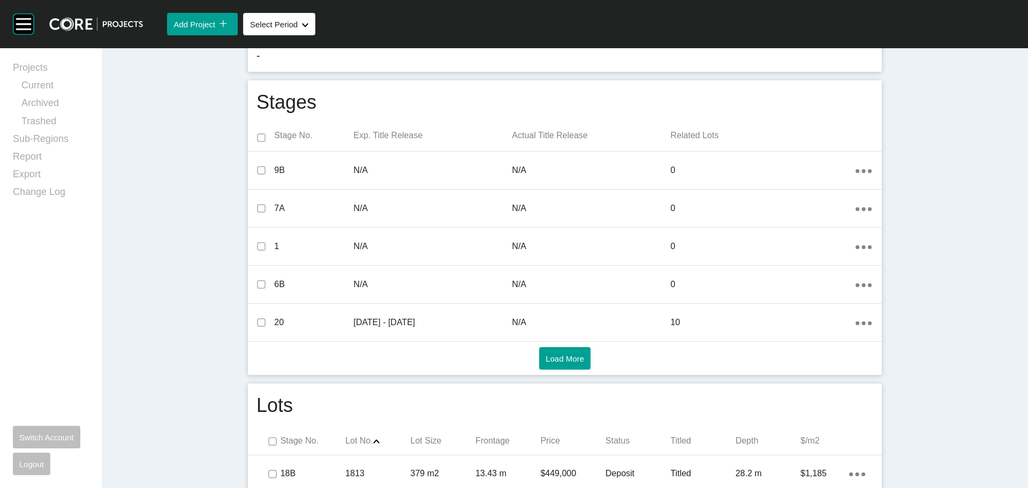
scroll to position [536, 0]
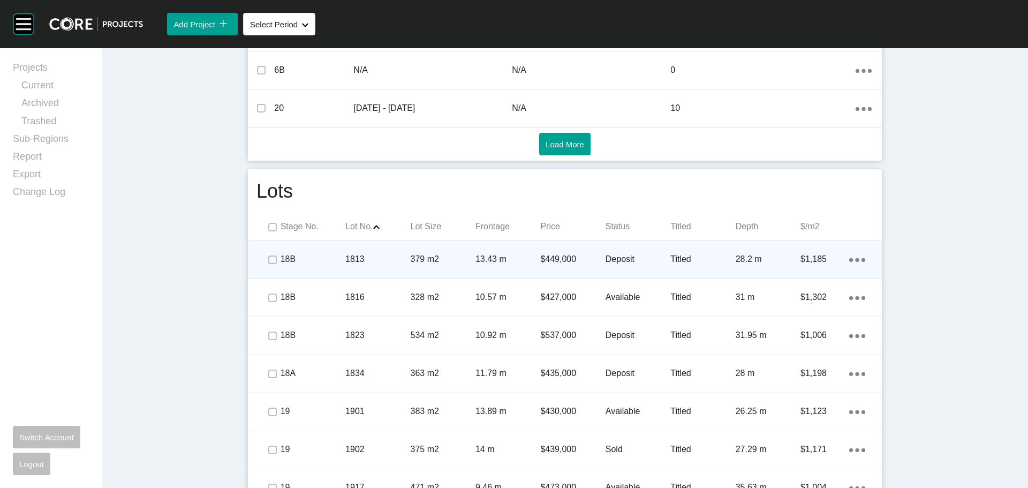
click at [541, 264] on p "$449,000" at bounding box center [572, 259] width 65 height 12
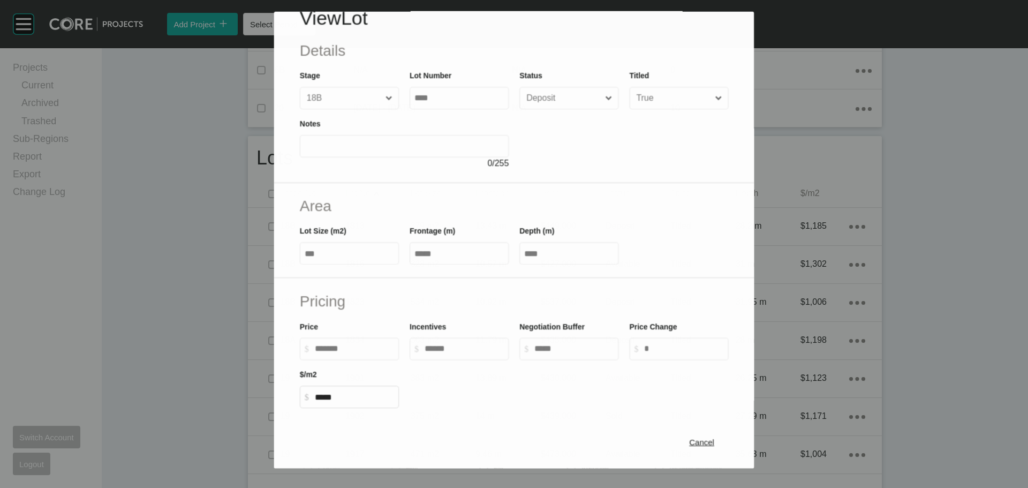
scroll to position [54, 0]
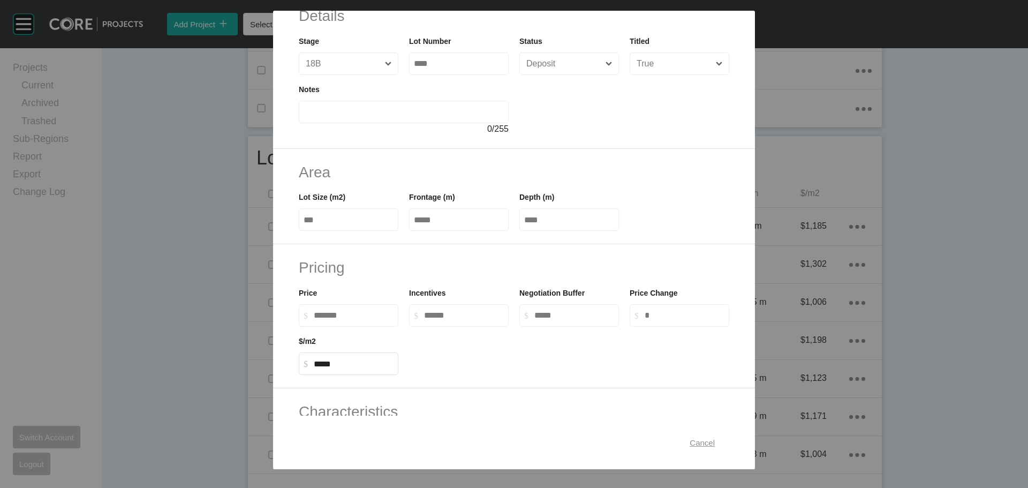
click at [691, 438] on span "Cancel" at bounding box center [702, 442] width 25 height 9
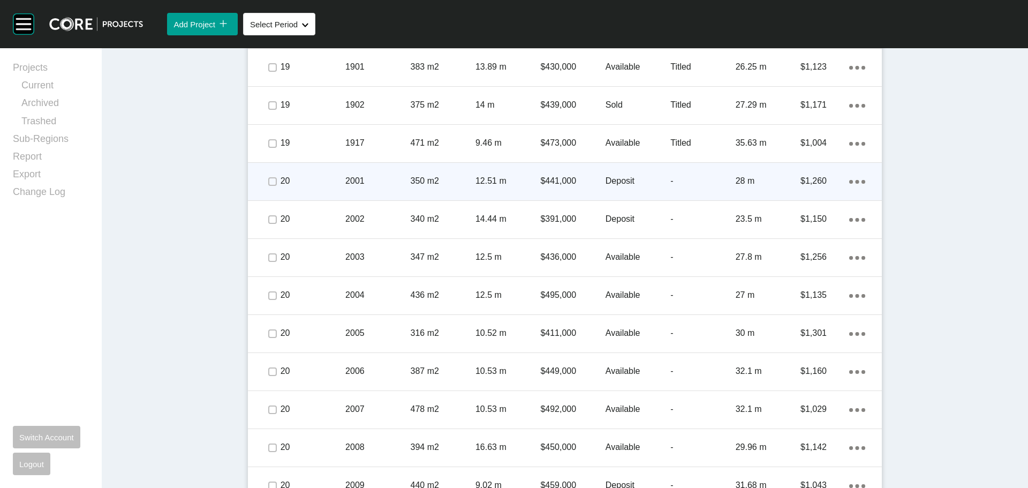
scroll to position [746, 0]
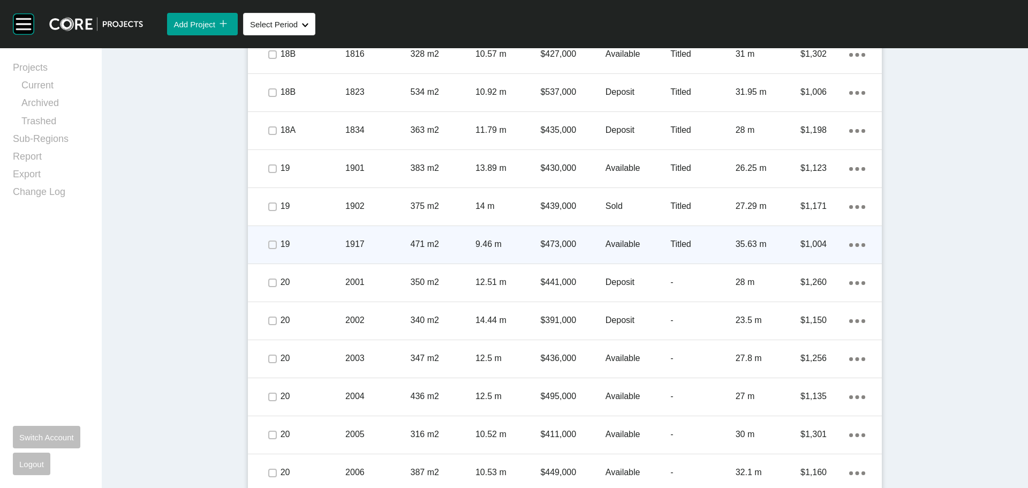
click at [616, 253] on div "Available" at bounding box center [638, 244] width 65 height 33
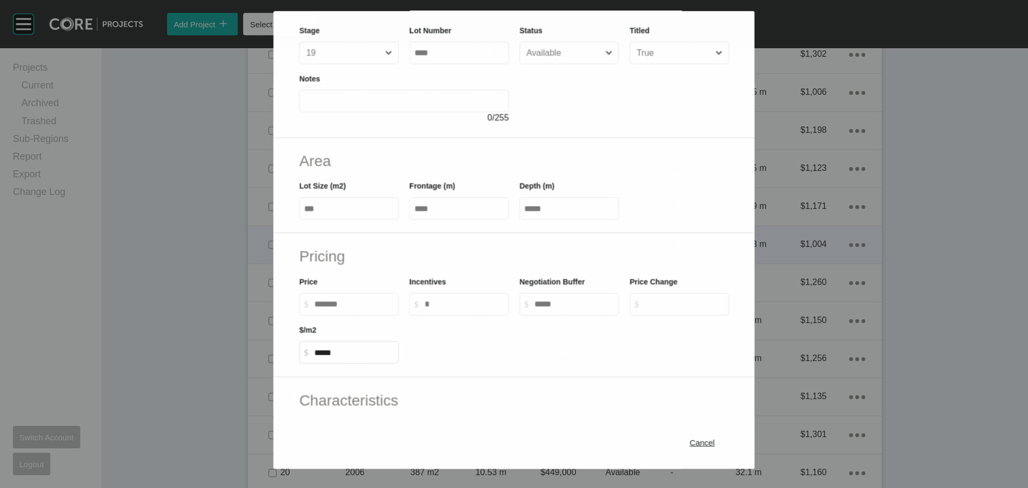
scroll to position [161, 0]
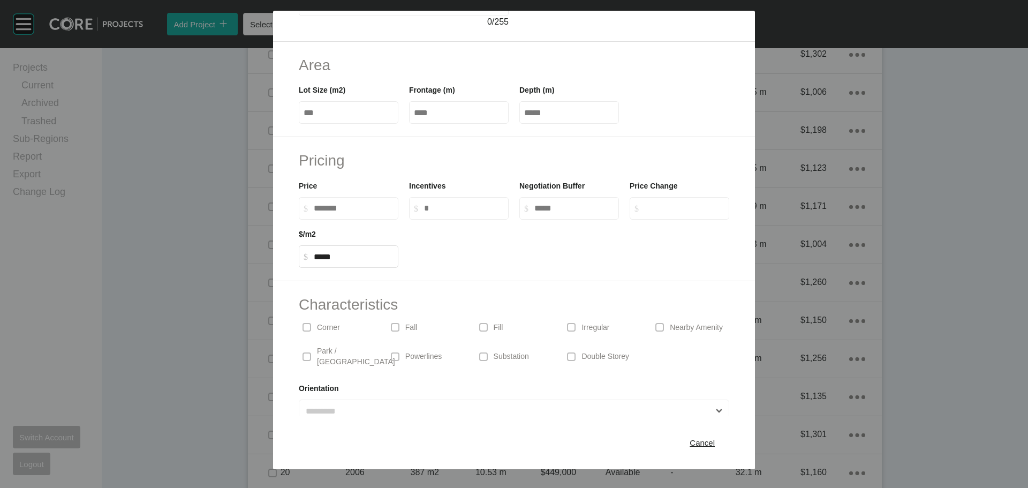
click at [704, 430] on div "Cancel" at bounding box center [514, 443] width 482 height 54
click at [699, 440] on span "Cancel" at bounding box center [702, 442] width 25 height 9
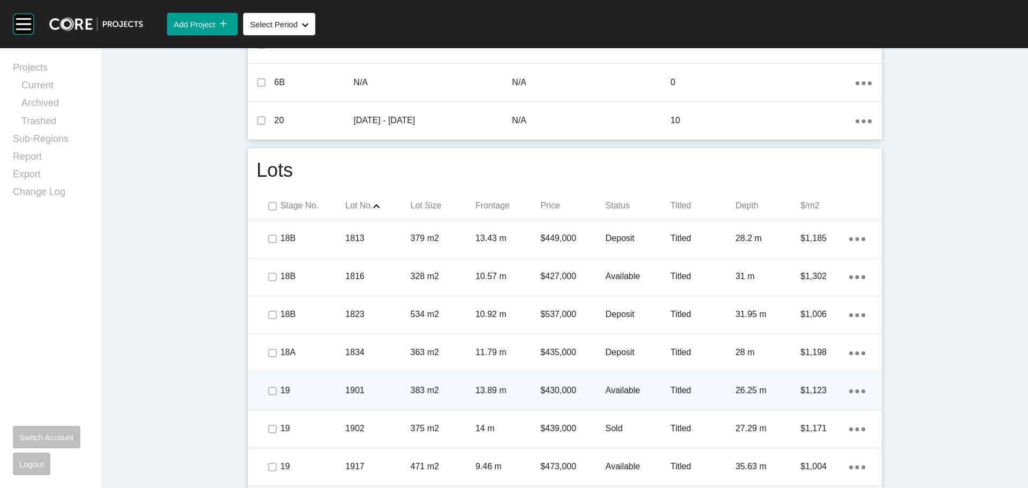
scroll to position [585, 0]
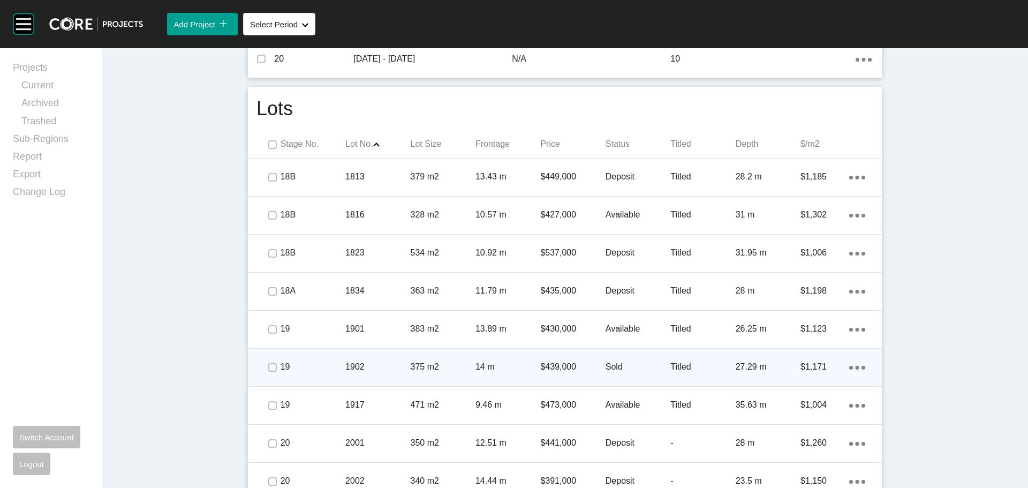
click at [607, 357] on div "Sold" at bounding box center [638, 366] width 65 height 33
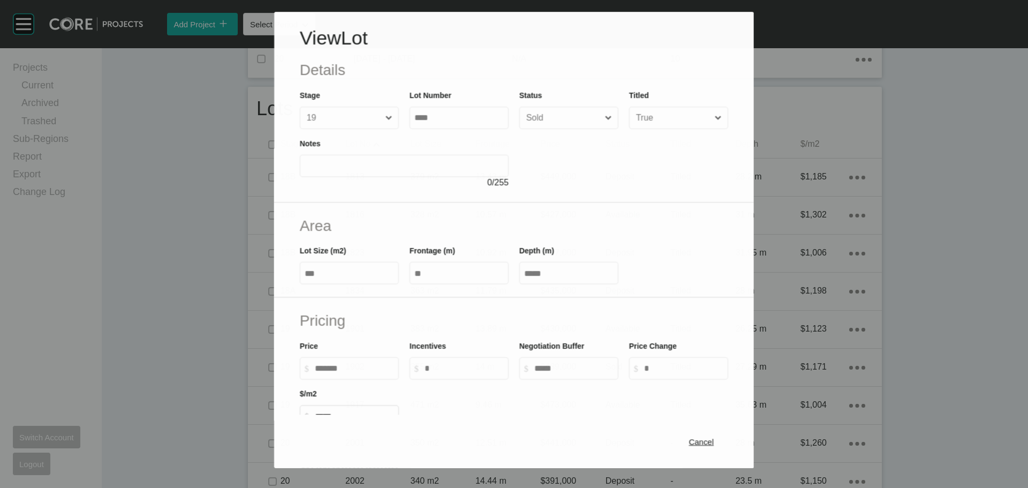
scroll to position [0, 0]
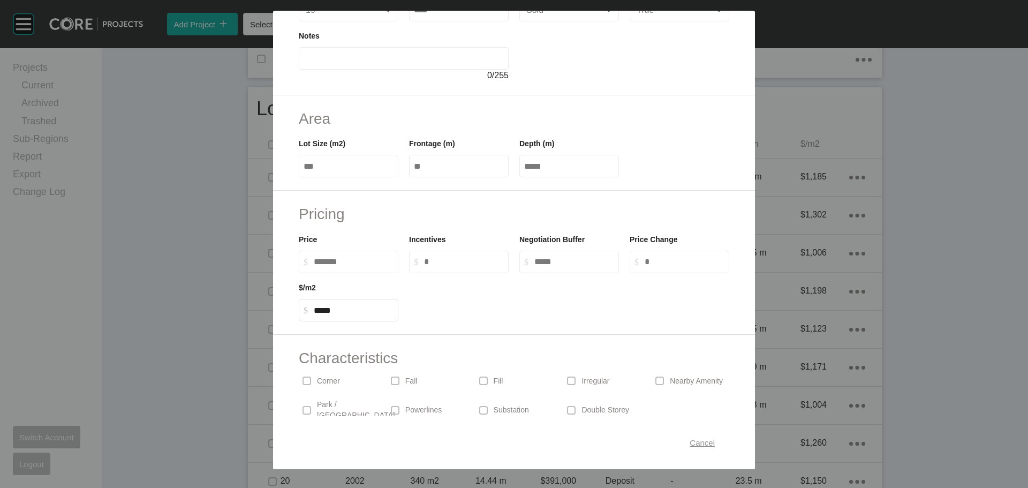
click at [683, 434] on button "Cancel" at bounding box center [702, 442] width 49 height 22
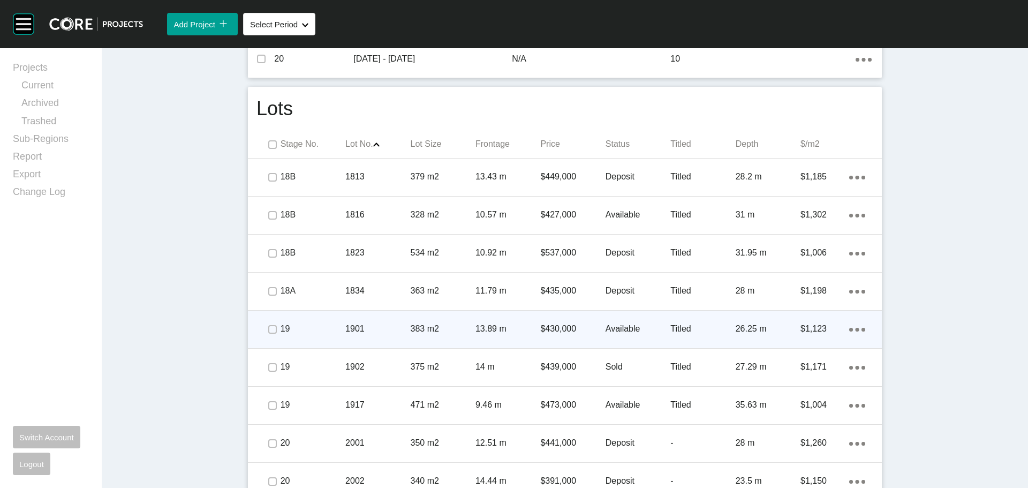
click at [625, 328] on p "Available" at bounding box center [638, 329] width 65 height 12
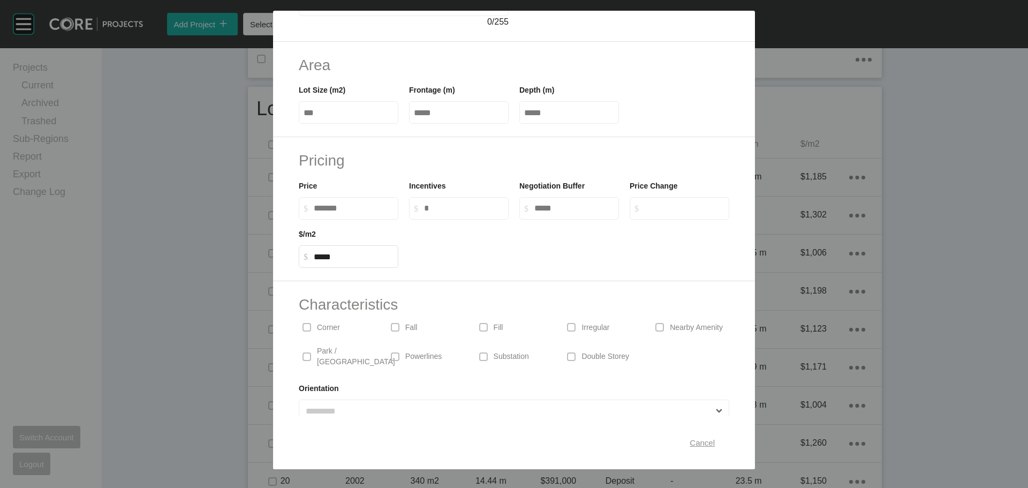
click at [693, 444] on span "Cancel" at bounding box center [702, 442] width 25 height 9
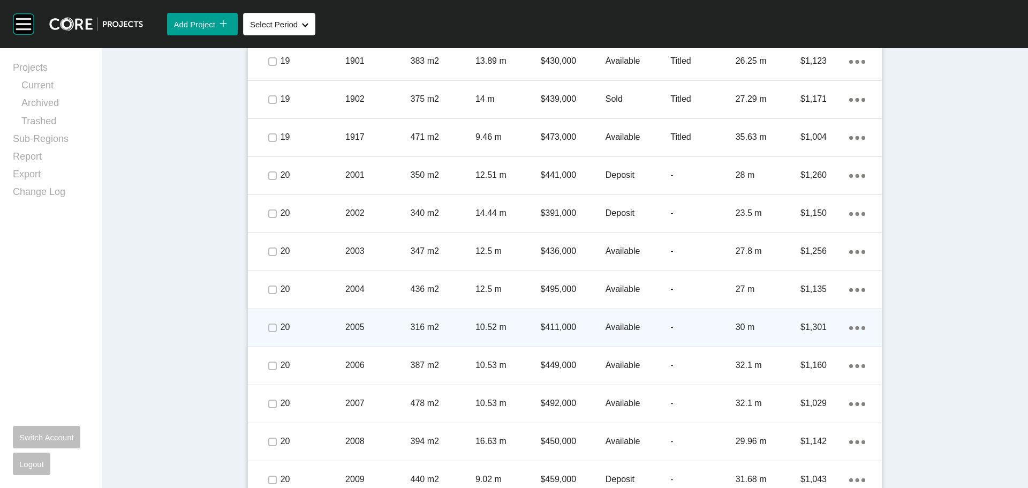
click at [622, 329] on p "Available" at bounding box center [638, 327] width 65 height 12
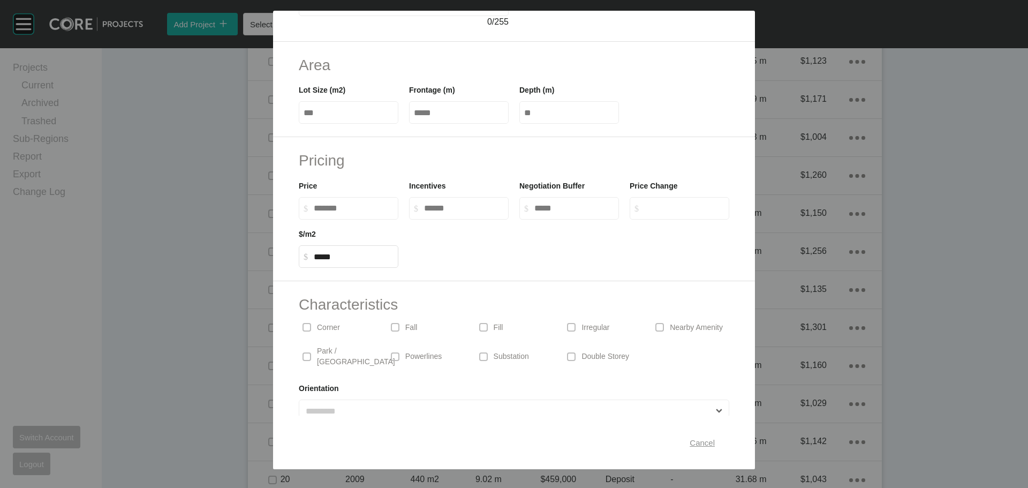
click at [706, 438] on div "Cancel" at bounding box center [702, 442] width 31 height 14
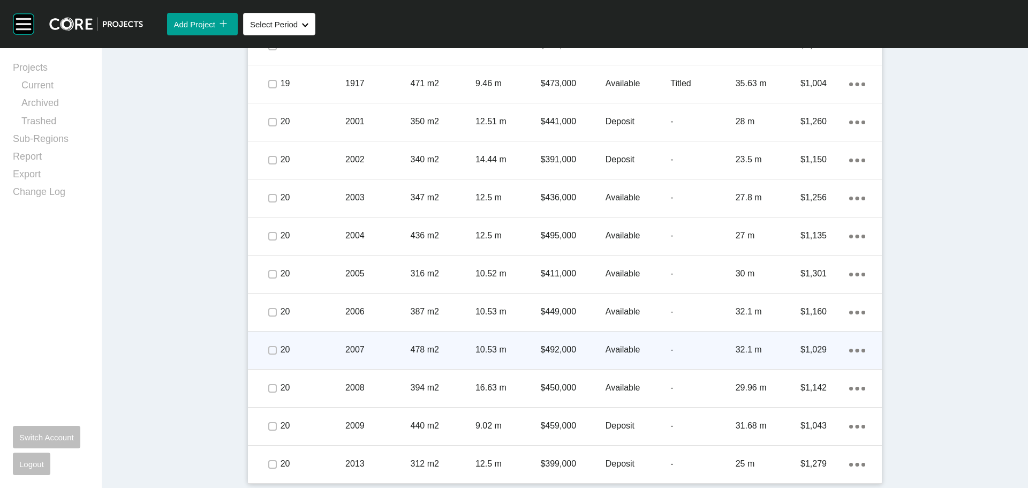
click at [611, 343] on div "Available" at bounding box center [638, 349] width 65 height 33
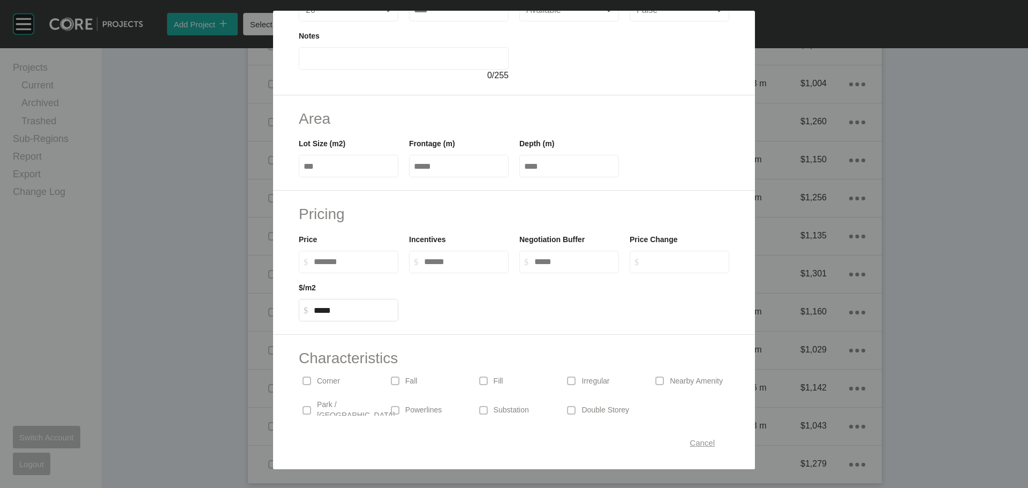
click at [691, 445] on span "Cancel" at bounding box center [702, 442] width 25 height 9
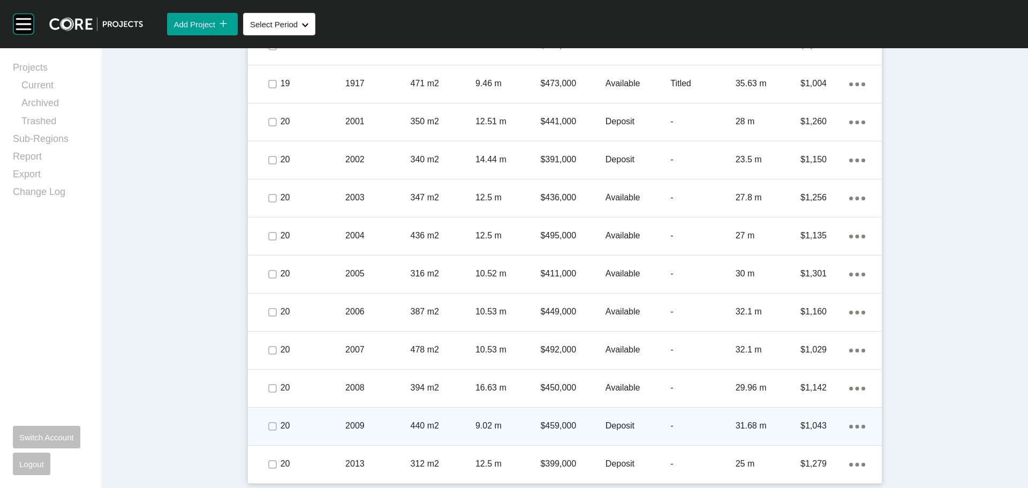
click at [627, 426] on p "Deposit" at bounding box center [638, 426] width 65 height 12
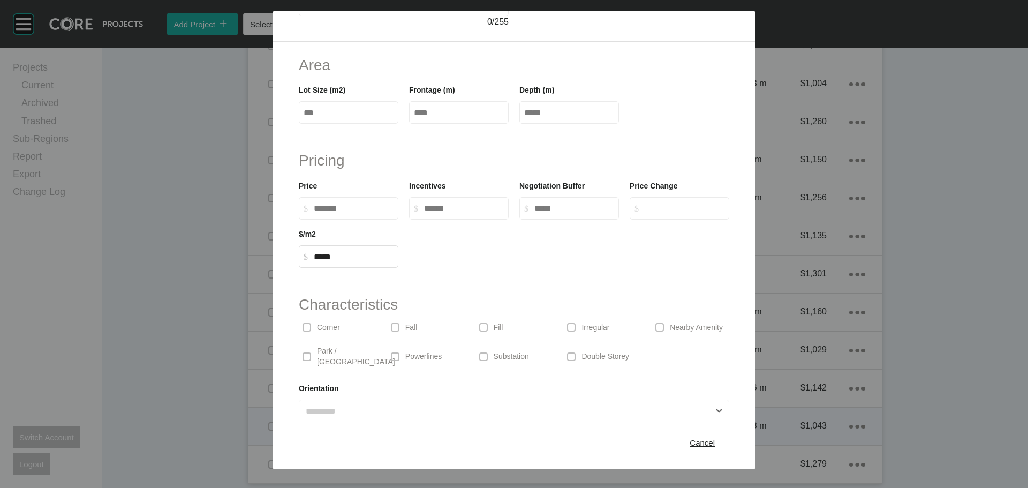
drag, startPoint x: 697, startPoint y: 447, endPoint x: 688, endPoint y: 409, distance: 39.6
click at [697, 448] on div "Cancel" at bounding box center [702, 442] width 31 height 14
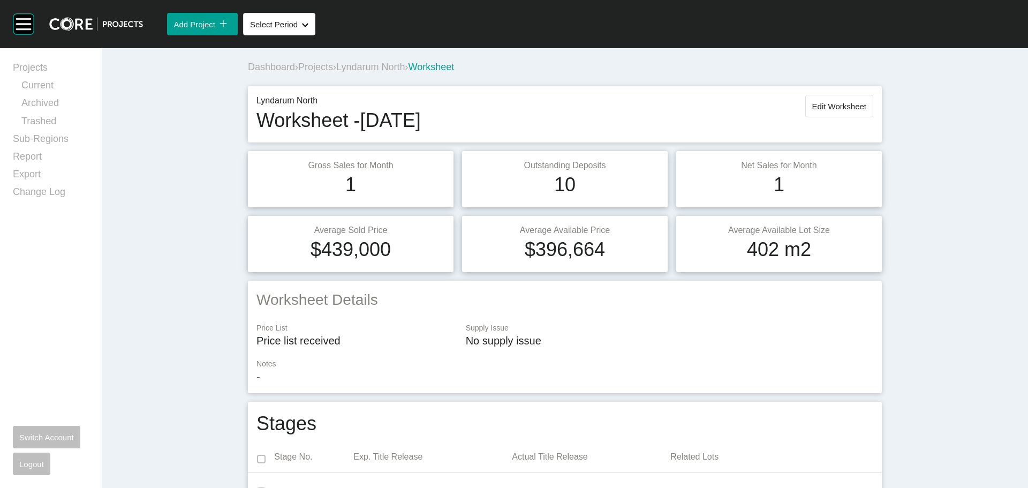
click at [383, 65] on span "Lyndarum North" at bounding box center [370, 67] width 69 height 11
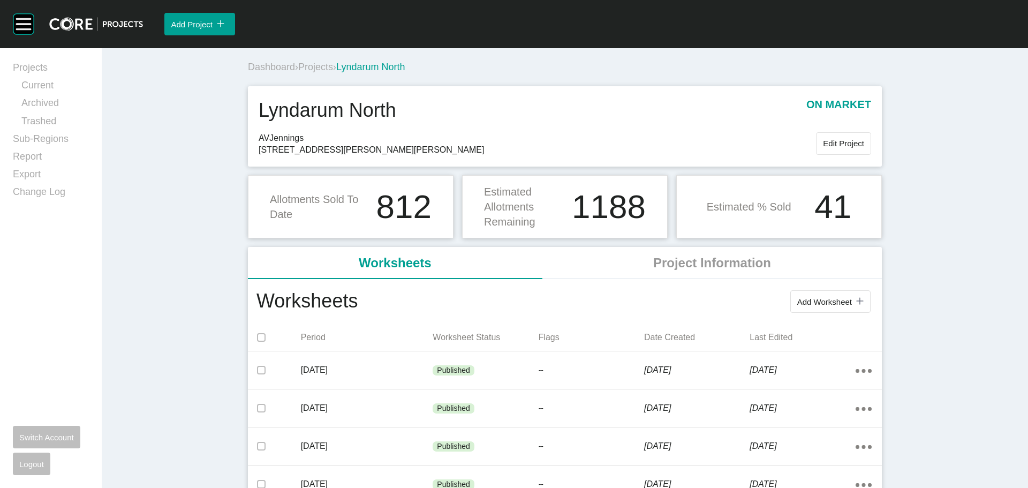
click at [315, 67] on span "Projects" at bounding box center [315, 67] width 35 height 11
